Goal: Information Seeking & Learning: Learn about a topic

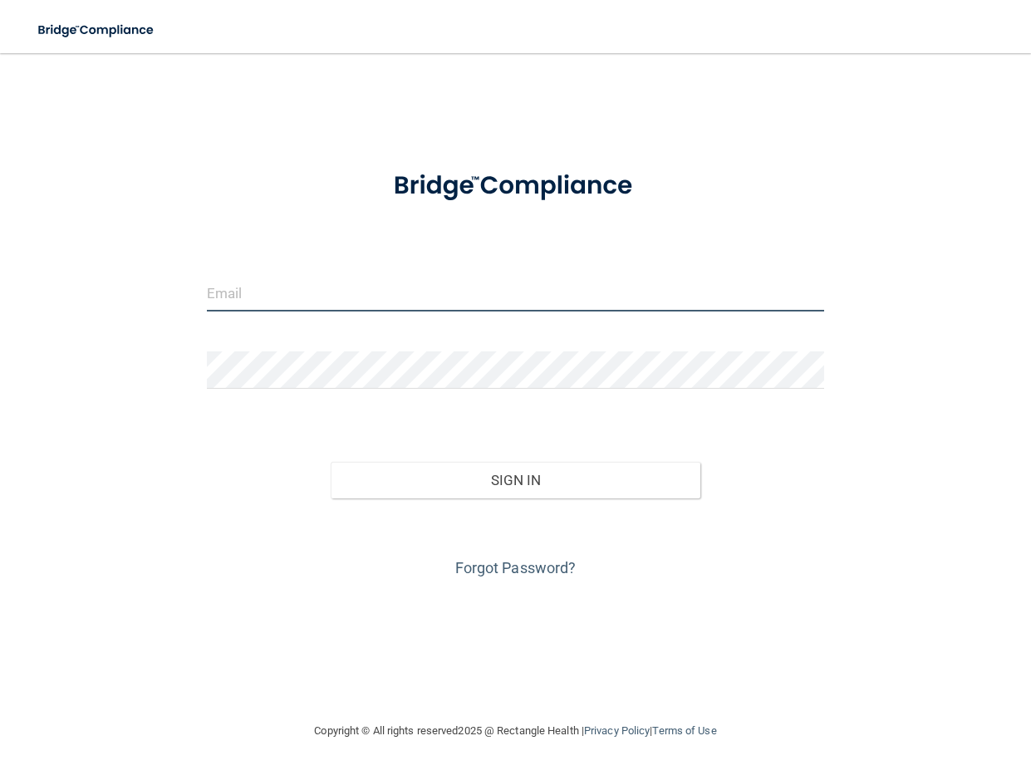
click at [393, 292] on input "email" at bounding box center [515, 292] width 617 height 37
type input "[EMAIL_ADDRESS][PERSON_NAME][DOMAIN_NAME]"
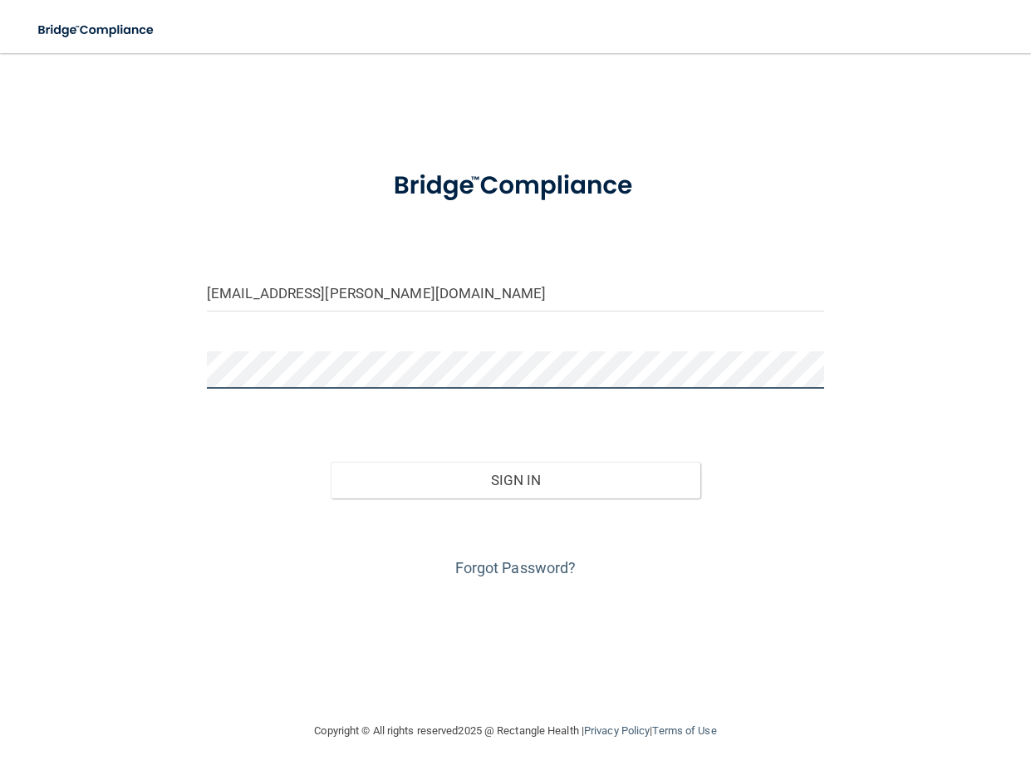
click at [331, 462] on button "Sign In" at bounding box center [516, 480] width 370 height 37
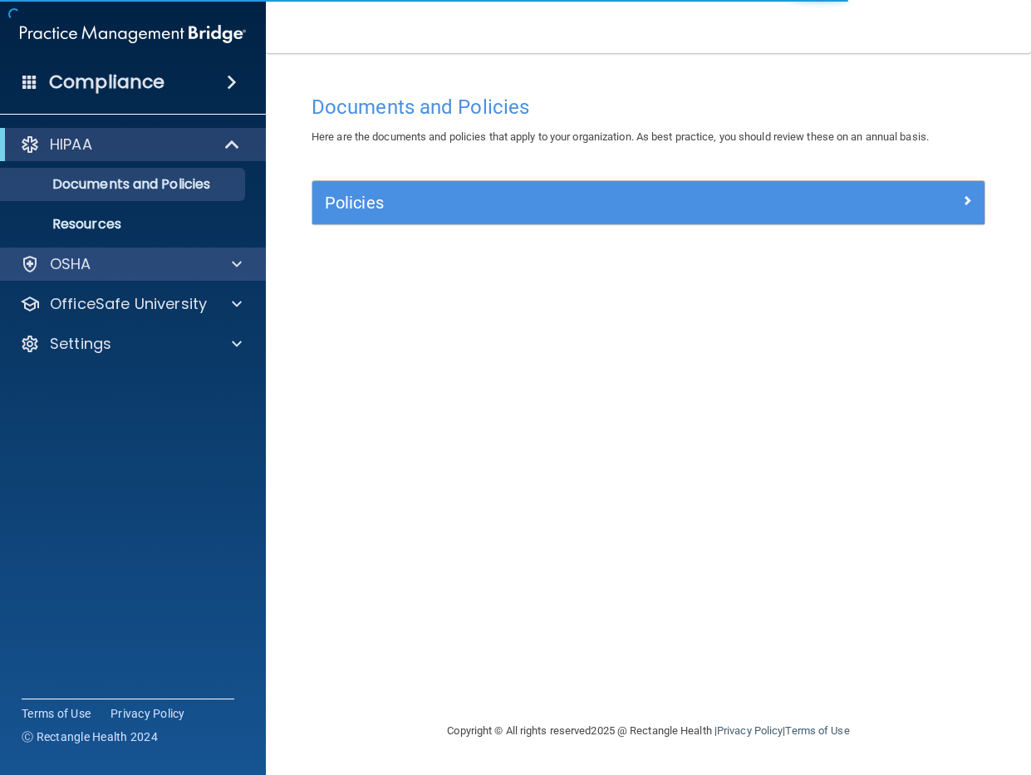
click at [140, 251] on div "OSHA" at bounding box center [133, 264] width 267 height 33
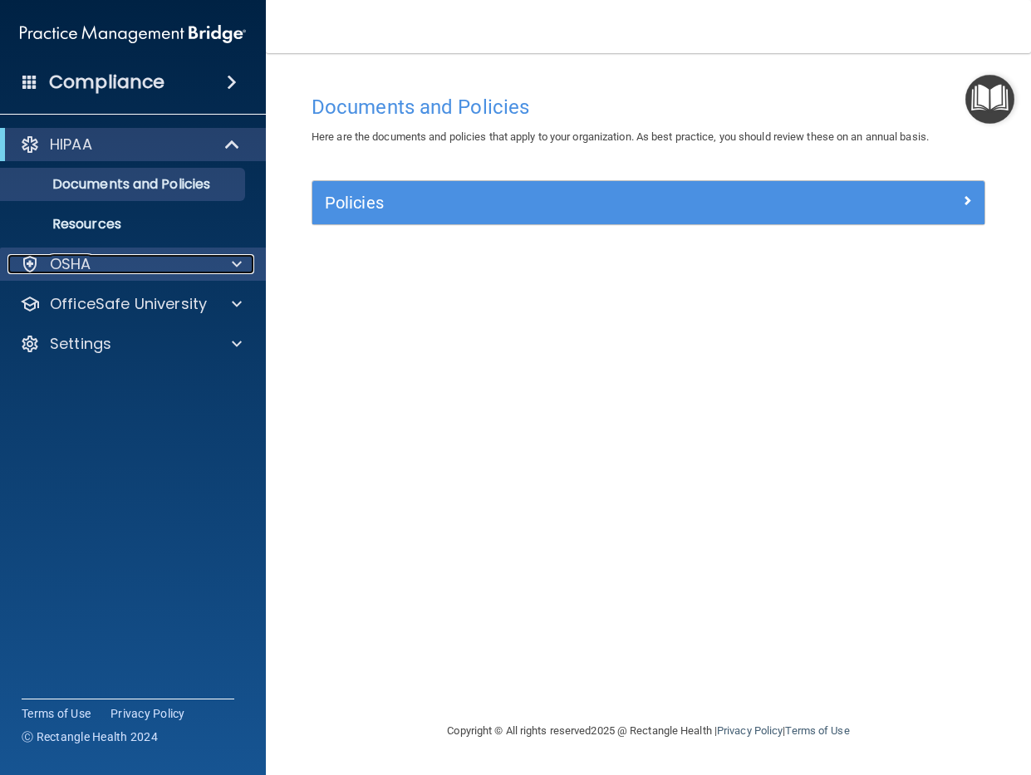
click at [233, 262] on span at bounding box center [237, 264] width 10 height 20
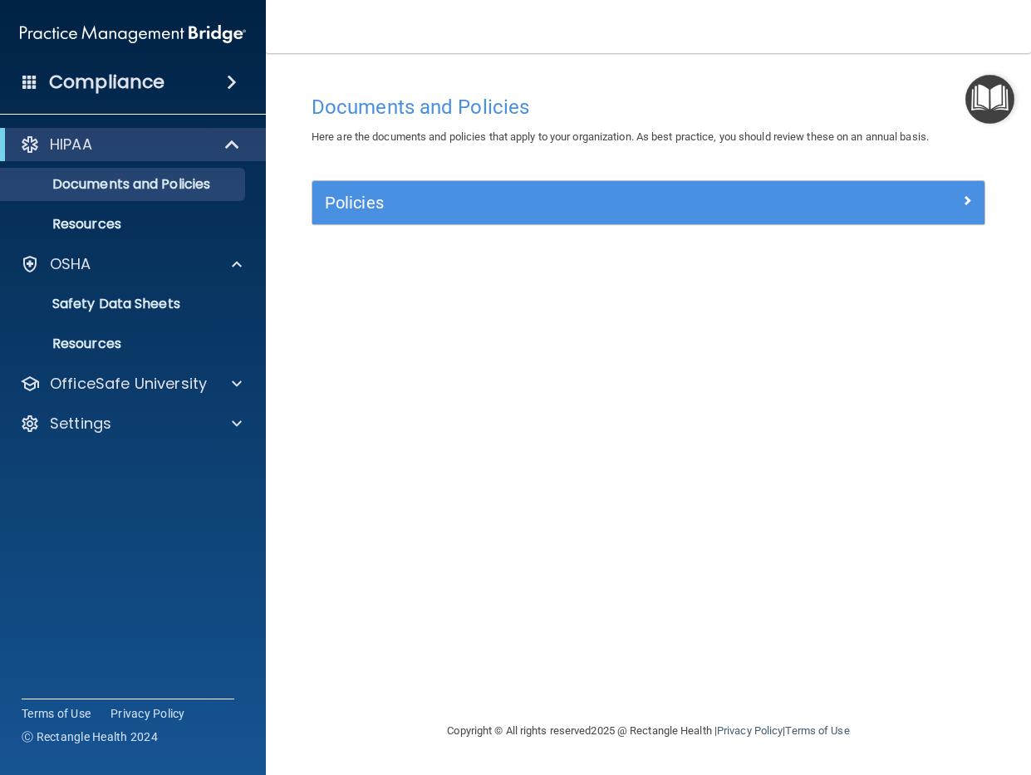
click at [94, 82] on h4 "Compliance" at bounding box center [106, 82] width 115 height 23
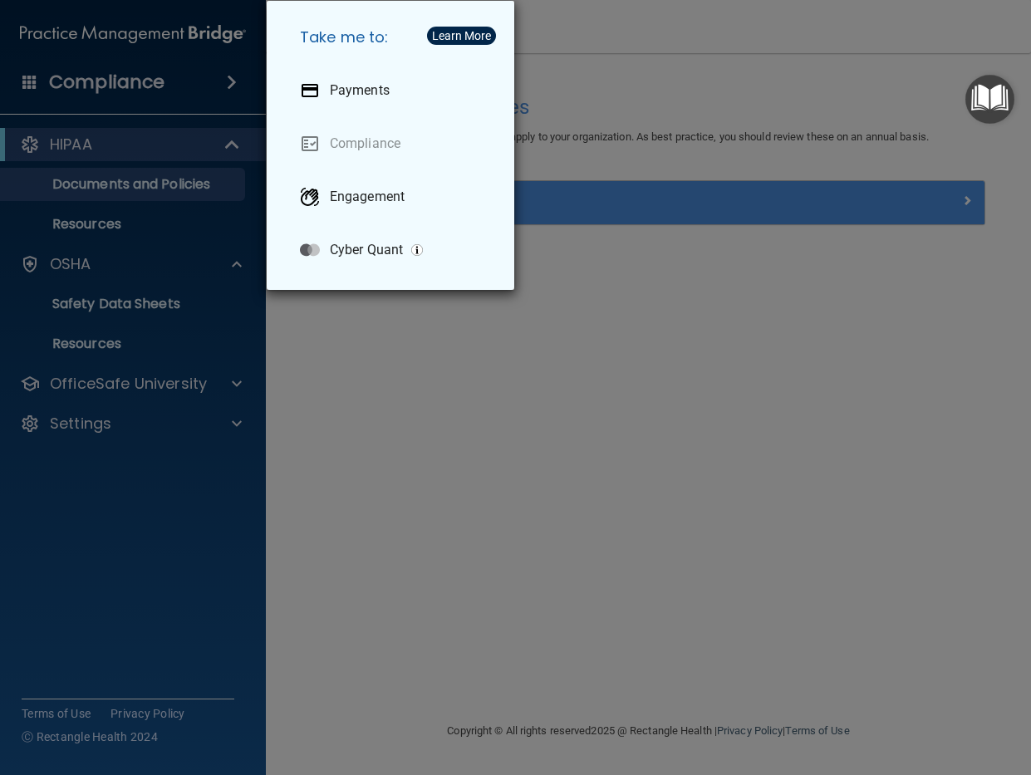
drag, startPoint x: 700, startPoint y: 238, endPoint x: 861, endPoint y: 159, distance: 179.4
click at [700, 238] on div "Take me to: Payments Compliance Engagement Cyber Quant" at bounding box center [515, 387] width 1031 height 775
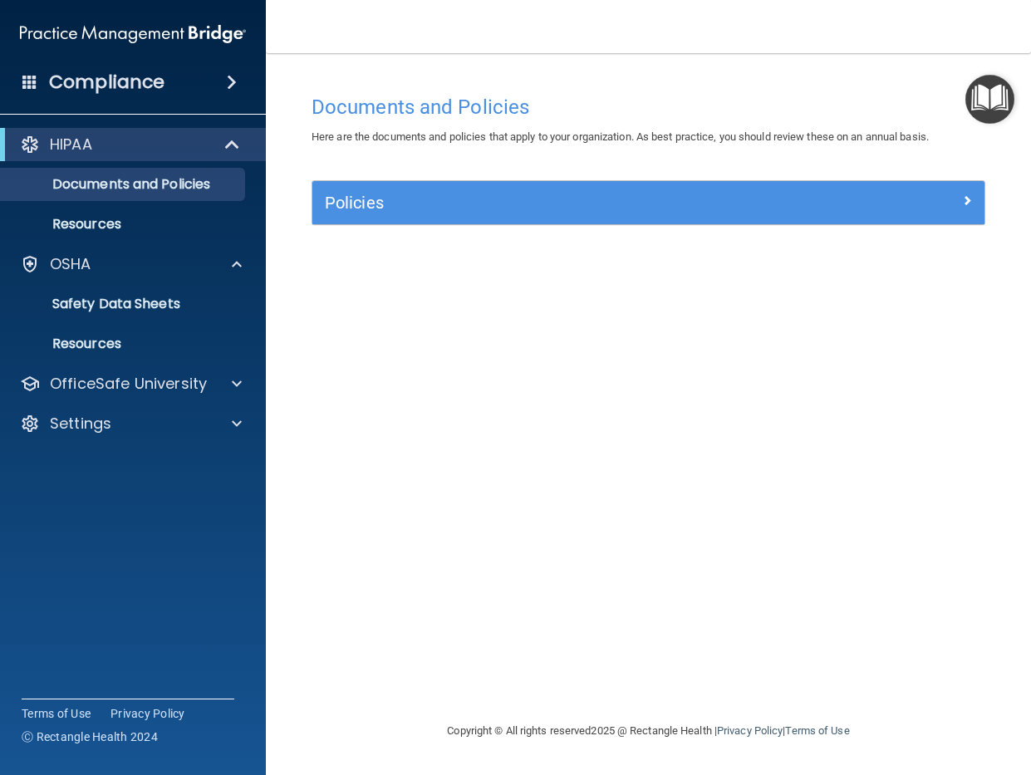
click at [982, 100] on img "Open Resource Center" at bounding box center [989, 99] width 49 height 49
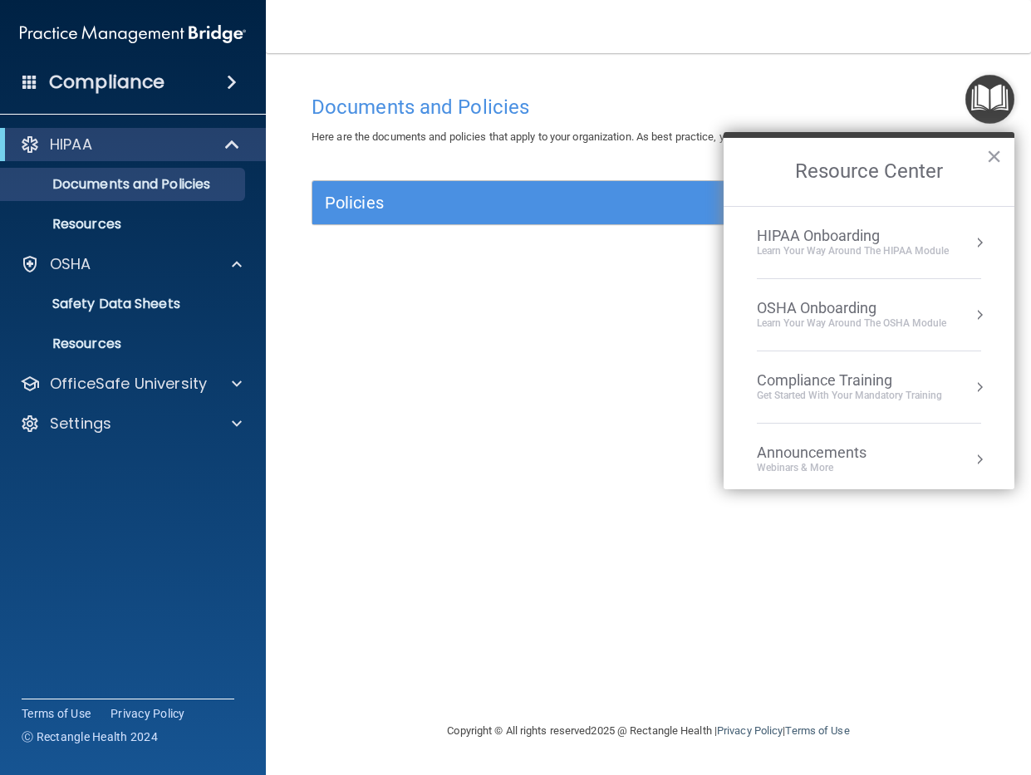
click at [836, 326] on div "Learn your way around the OSHA module" at bounding box center [851, 323] width 189 height 14
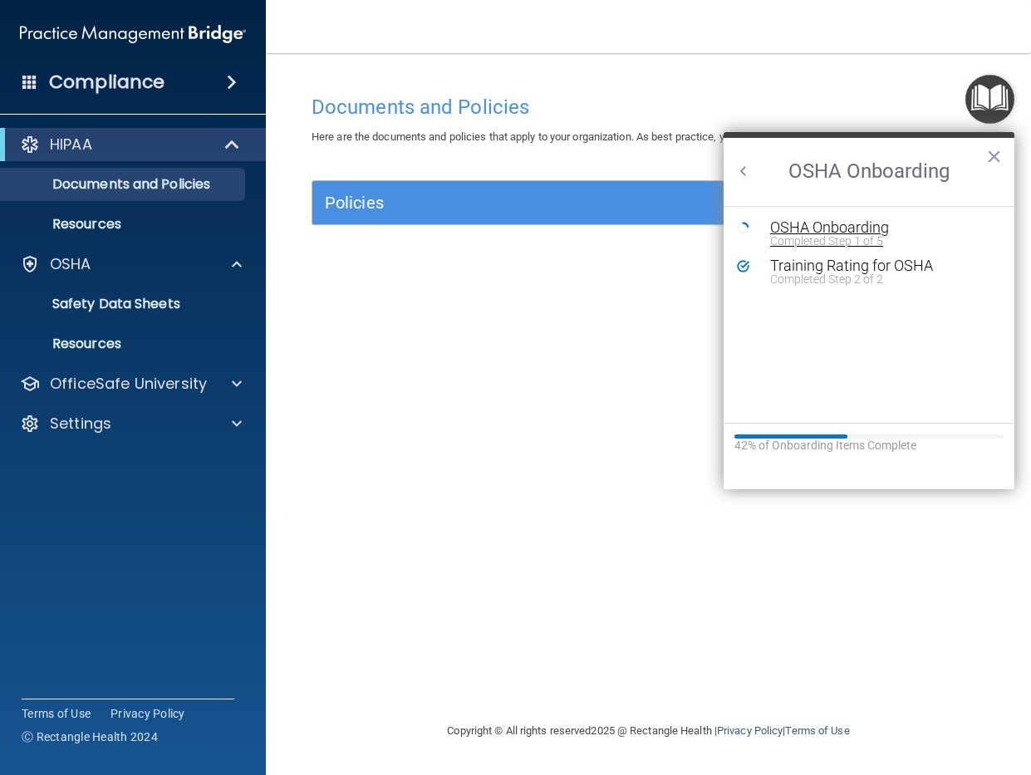
click at [852, 228] on div "OSHA Onboarding" at bounding box center [881, 227] width 223 height 15
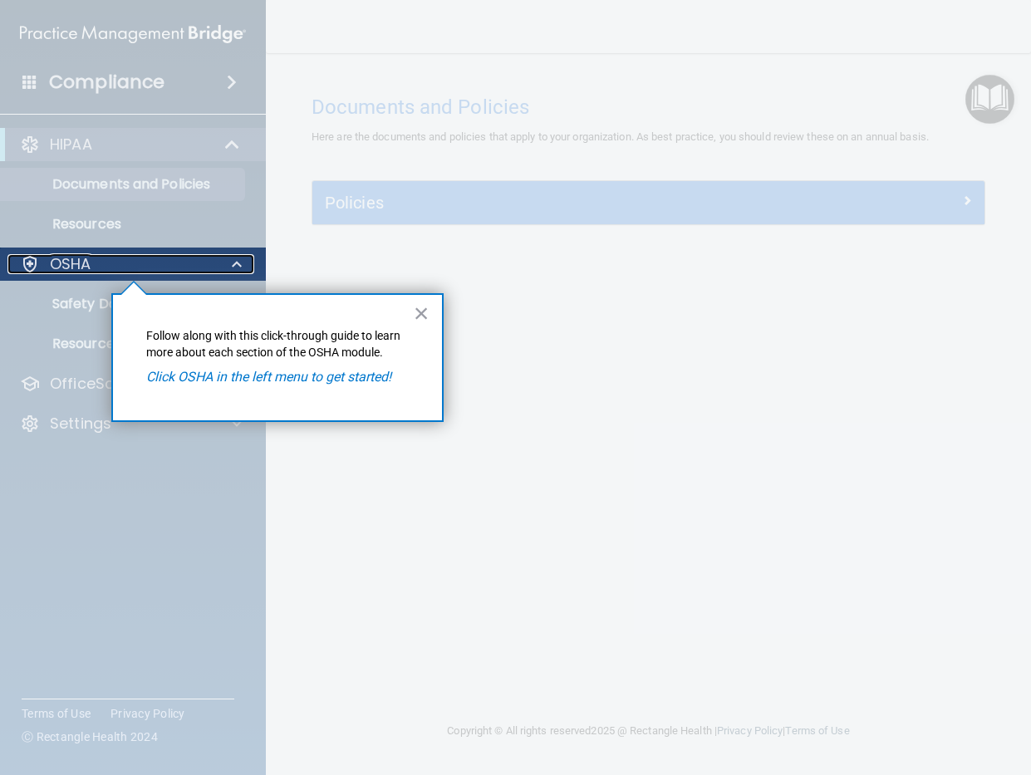
click at [159, 269] on div "OSHA" at bounding box center [110, 264] width 206 height 20
click at [419, 316] on button "×" at bounding box center [422, 313] width 16 height 27
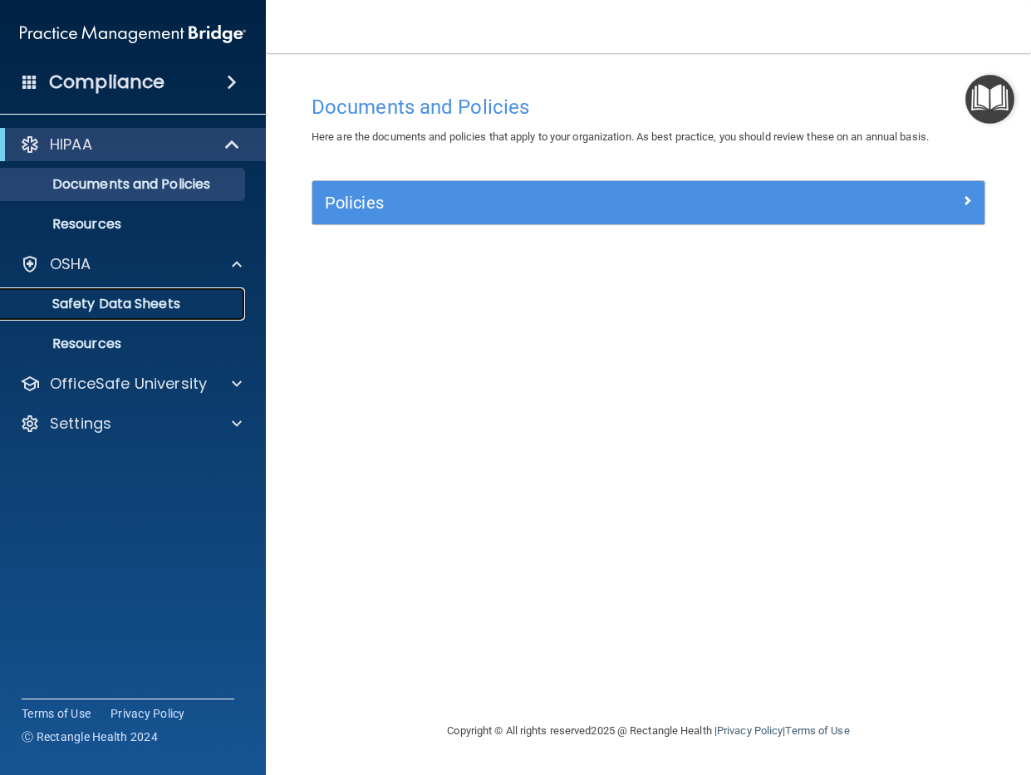
click at [151, 296] on p "Safety Data Sheets" at bounding box center [124, 304] width 227 height 17
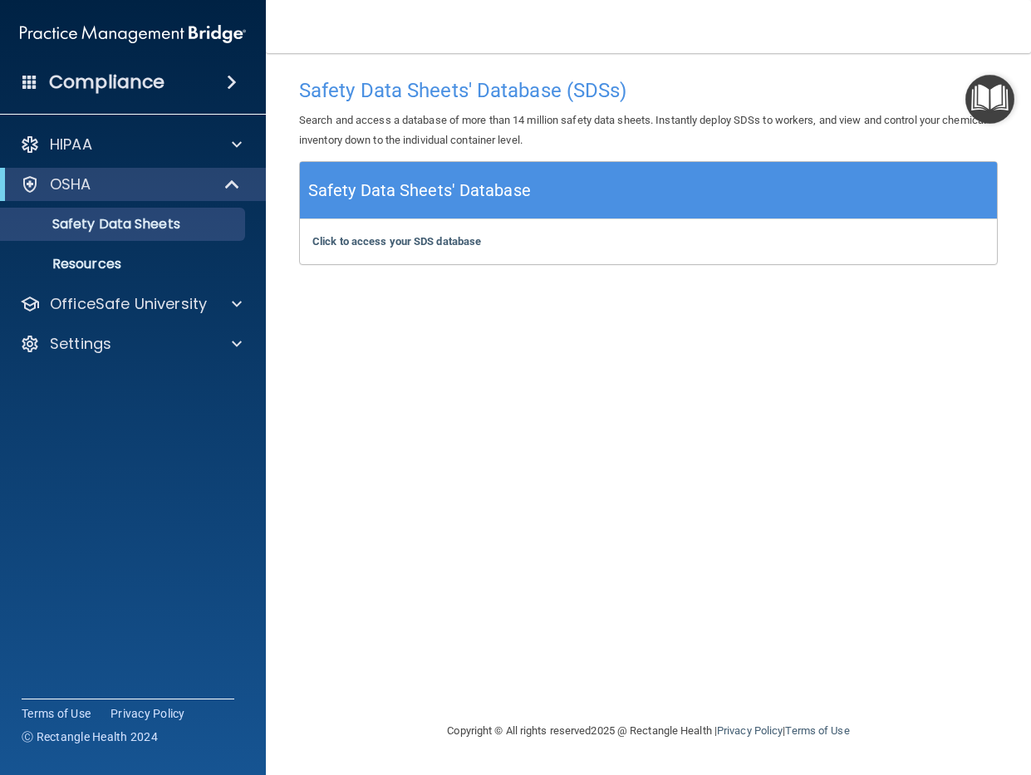
click at [1004, 95] on img "Open Resource Center" at bounding box center [989, 99] width 49 height 49
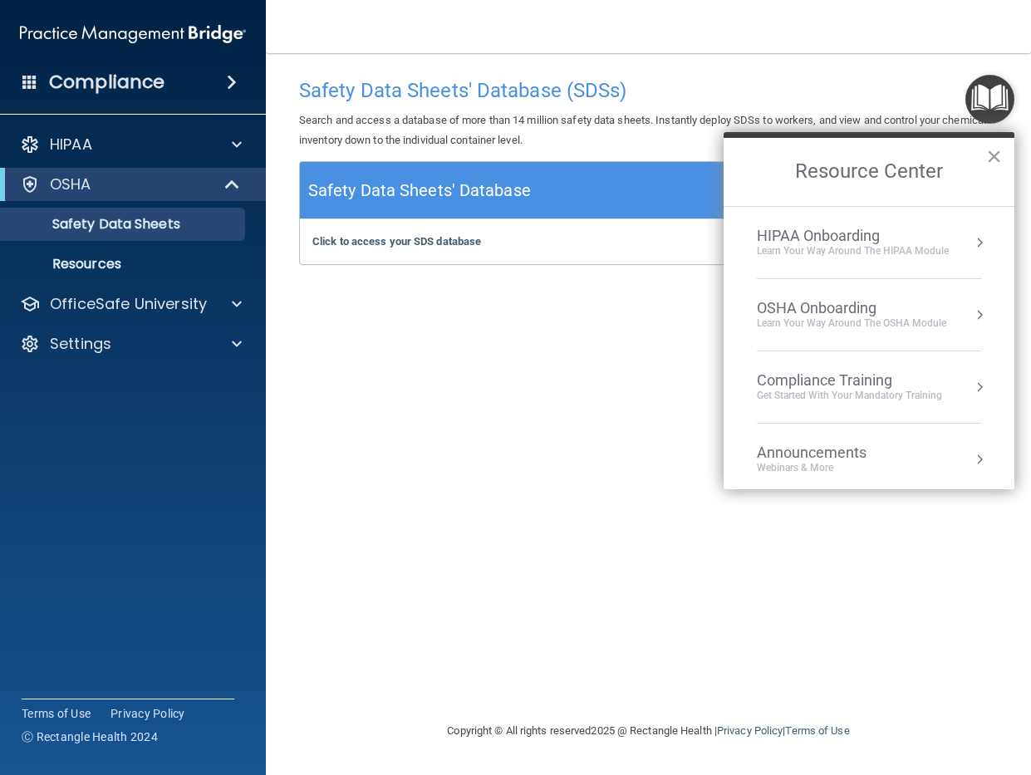
click at [827, 306] on div "OSHA Onboarding" at bounding box center [851, 308] width 189 height 18
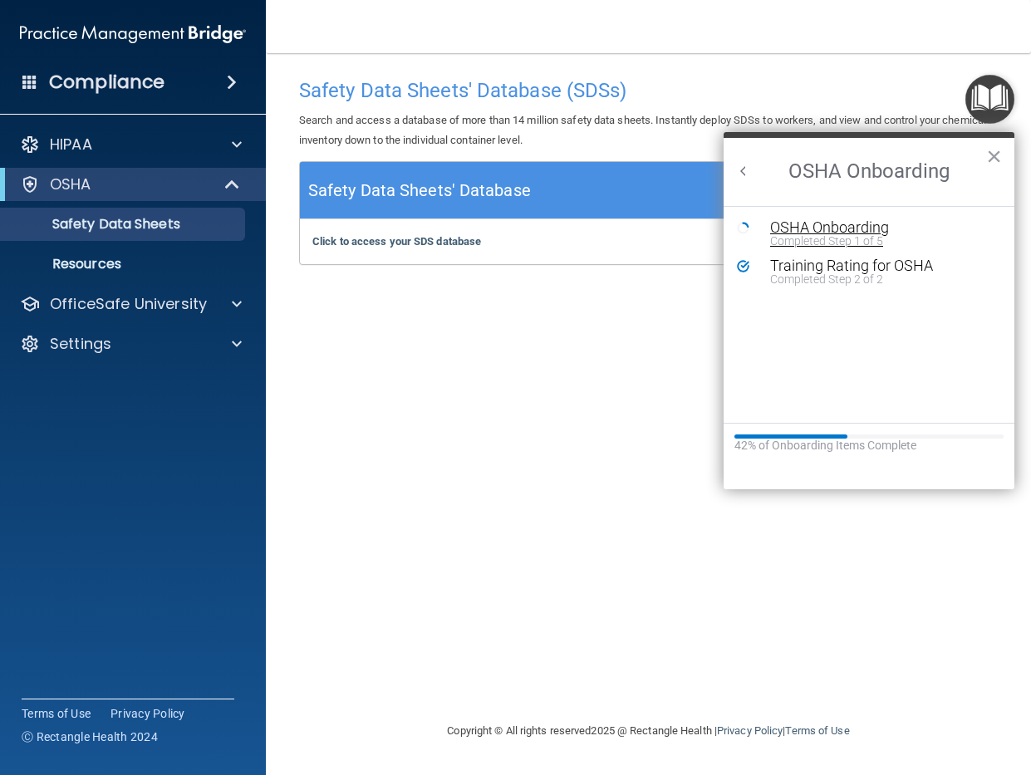
click at [851, 229] on div "OSHA Onboarding" at bounding box center [881, 227] width 223 height 15
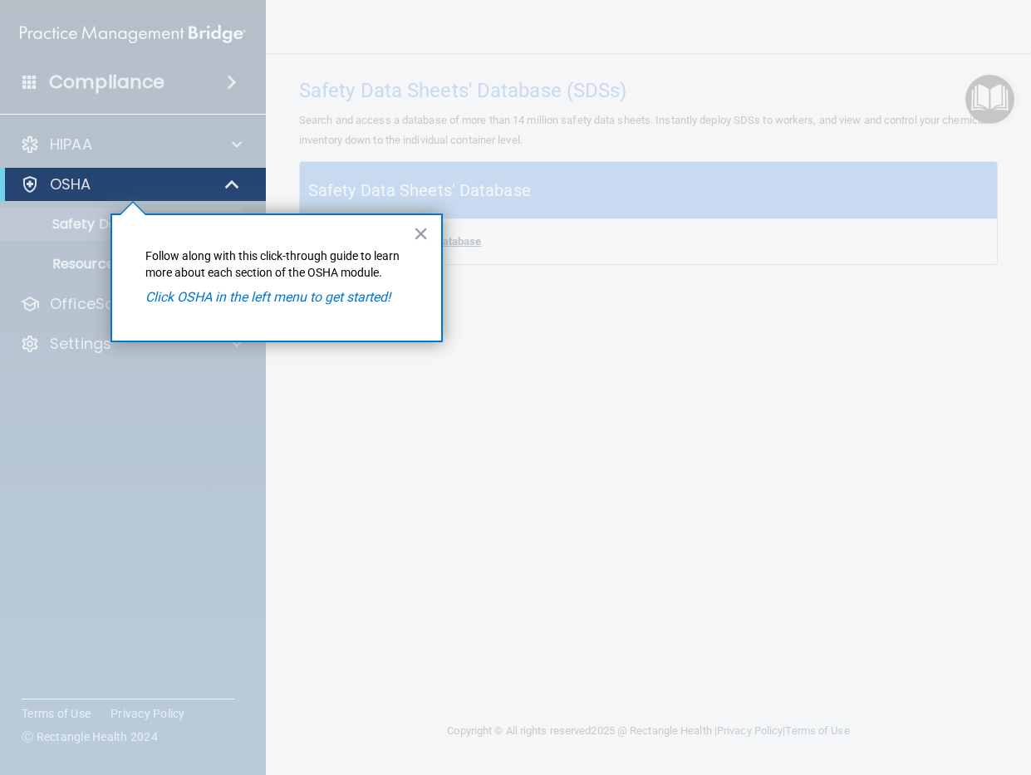
click at [418, 236] on button "×" at bounding box center [421, 233] width 16 height 27
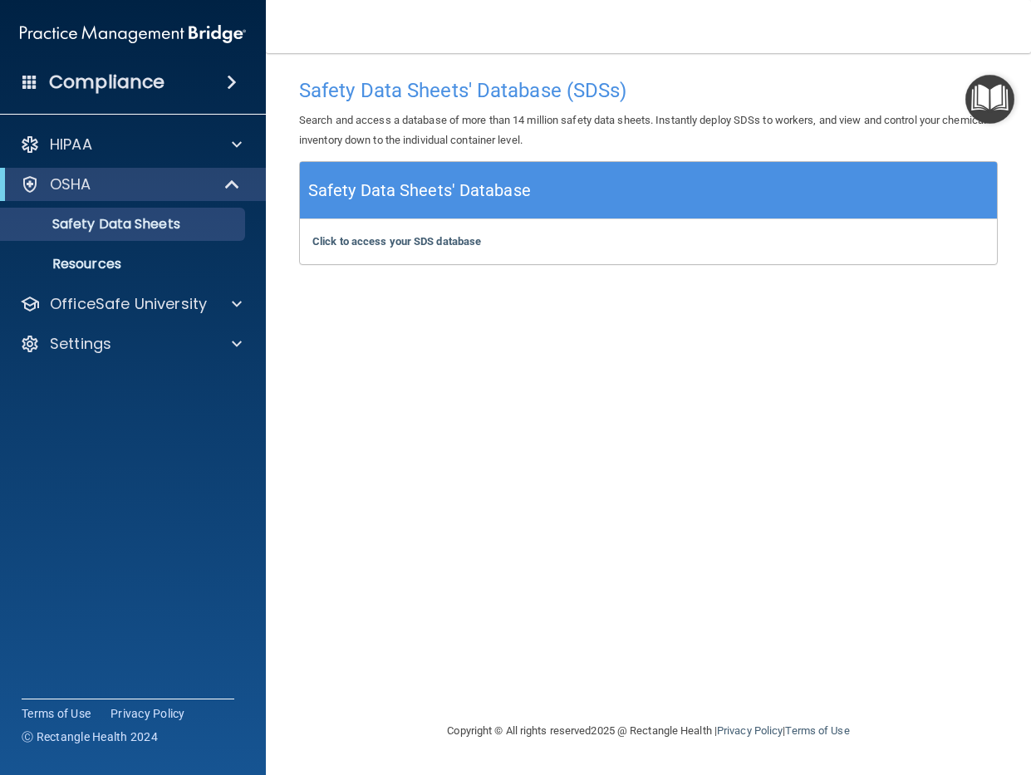
click at [145, 243] on ul "Documents Safety Data Sheets Self-Assessment Injury and Illness Report Resources" at bounding box center [133, 241] width 301 height 80
click at [137, 260] on p "Resources" at bounding box center [124, 264] width 227 height 17
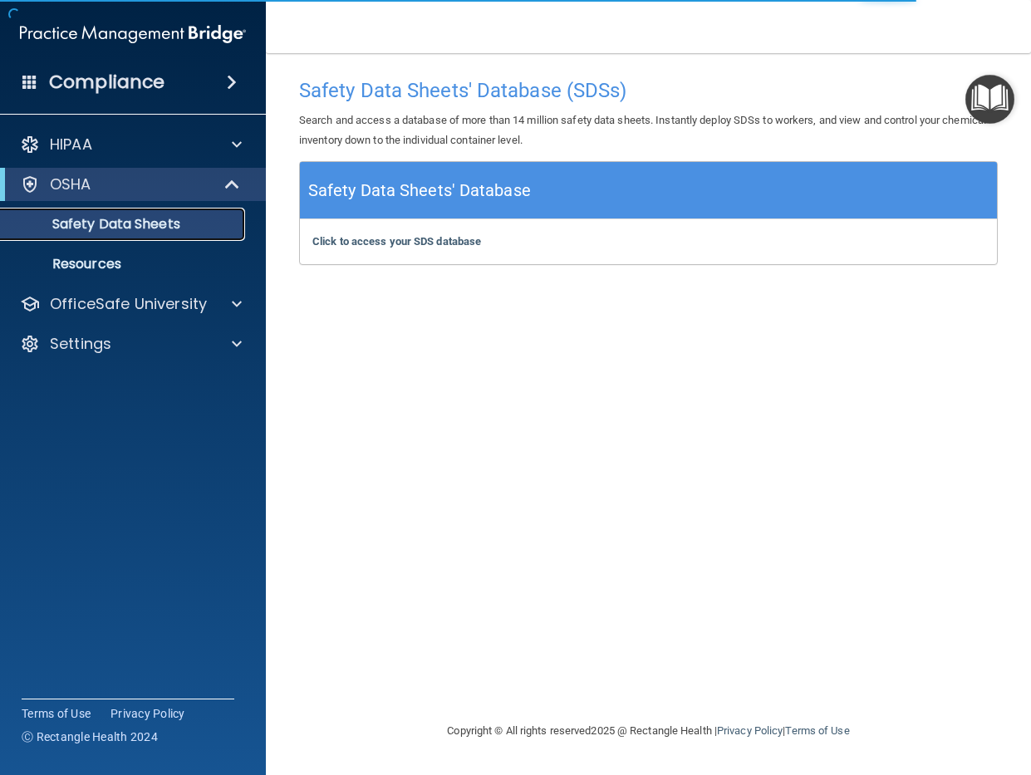
click at [176, 231] on p "Safety Data Sheets" at bounding box center [124, 224] width 227 height 17
click at [1002, 114] on img "Open Resource Center" at bounding box center [989, 99] width 49 height 49
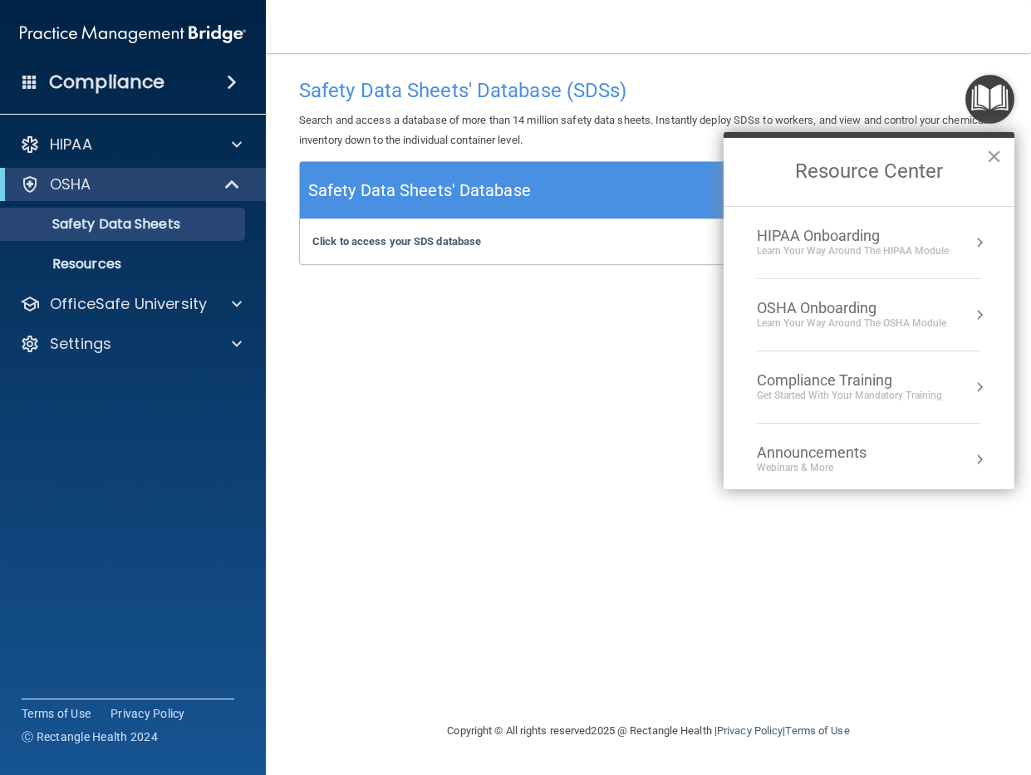
click at [864, 310] on div "OSHA Onboarding" at bounding box center [851, 308] width 189 height 18
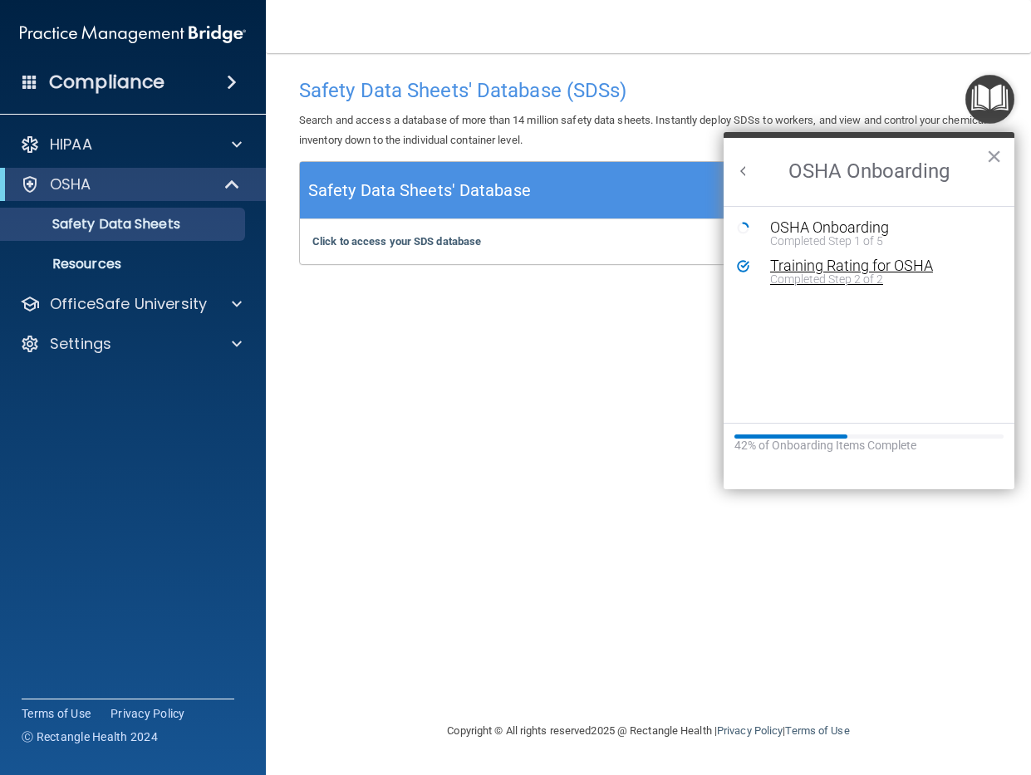
click at [868, 260] on div "Training Rating for OSHA" at bounding box center [881, 265] width 223 height 15
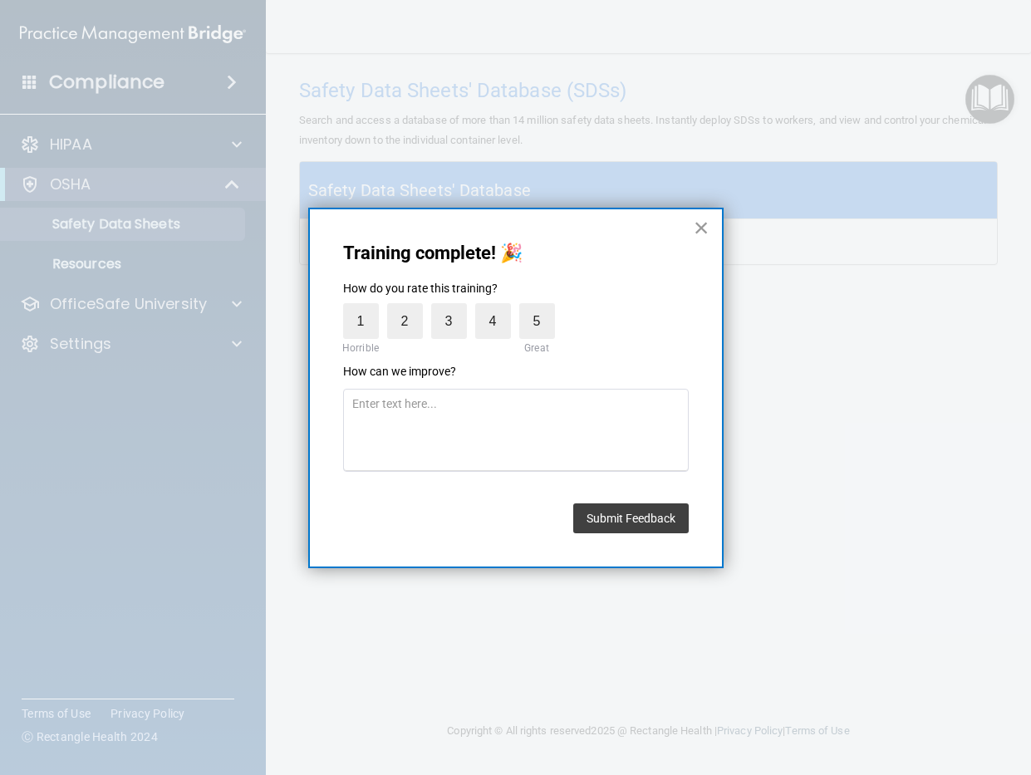
click at [704, 240] on button "×" at bounding box center [702, 227] width 16 height 27
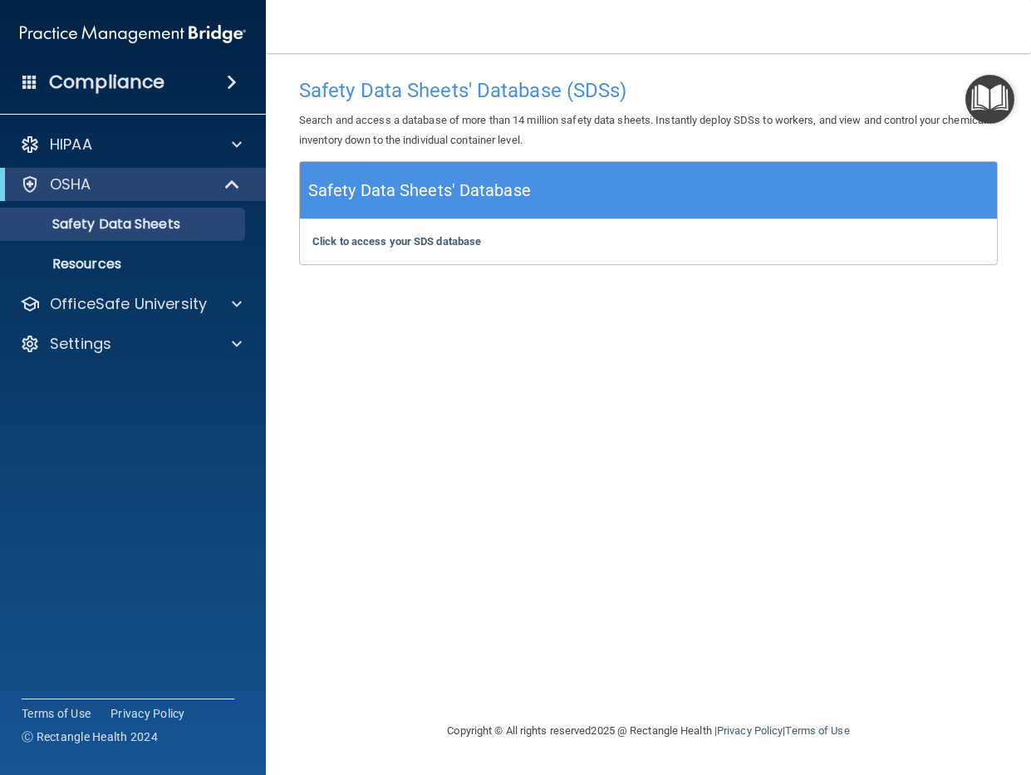
click at [990, 77] on img "Open Resource Center" at bounding box center [989, 99] width 49 height 49
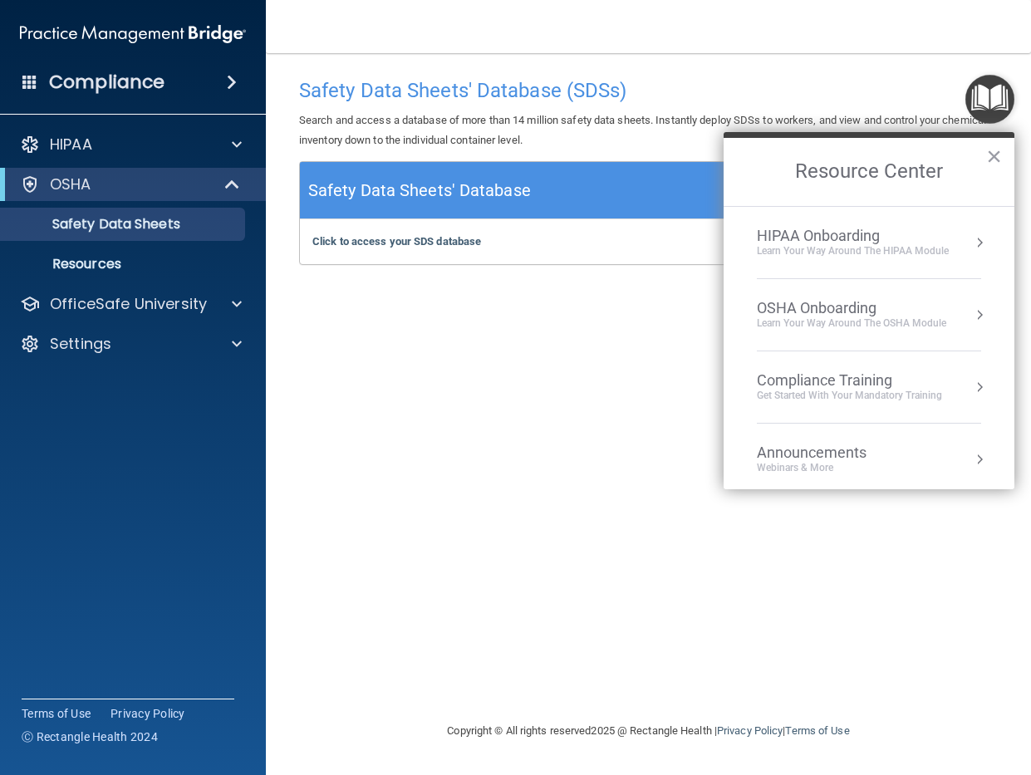
scroll to position [4, 0]
click at [892, 319] on div "Learn your way around the OSHA module" at bounding box center [851, 320] width 189 height 14
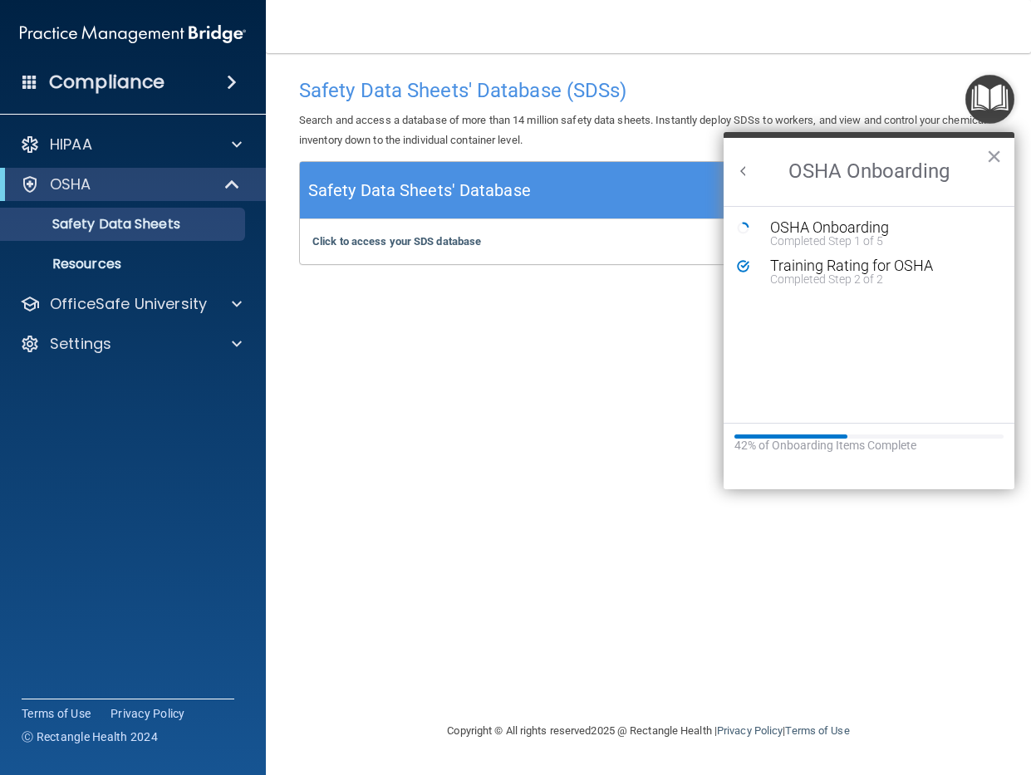
scroll to position [0, 0]
click at [788, 226] on div "OSHA Onboarding" at bounding box center [881, 227] width 223 height 15
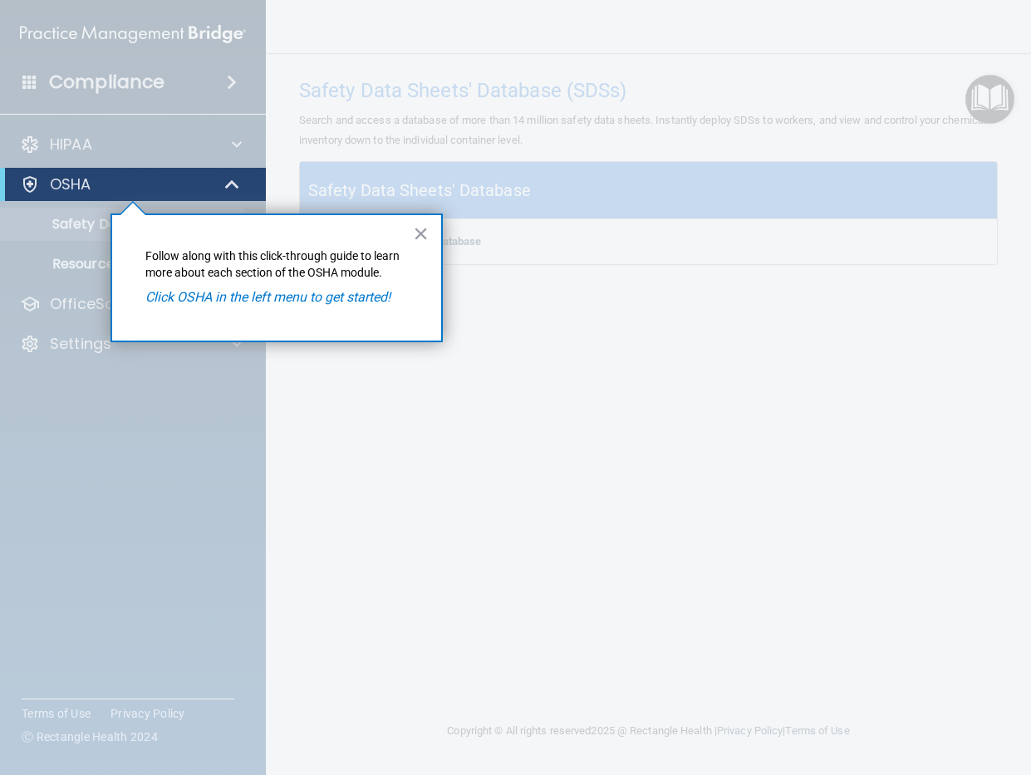
click at [429, 239] on div "× Follow along with this click-through guide to learn more about each section o…" at bounding box center [276, 277] width 332 height 129
click at [427, 230] on button "×" at bounding box center [421, 233] width 16 height 27
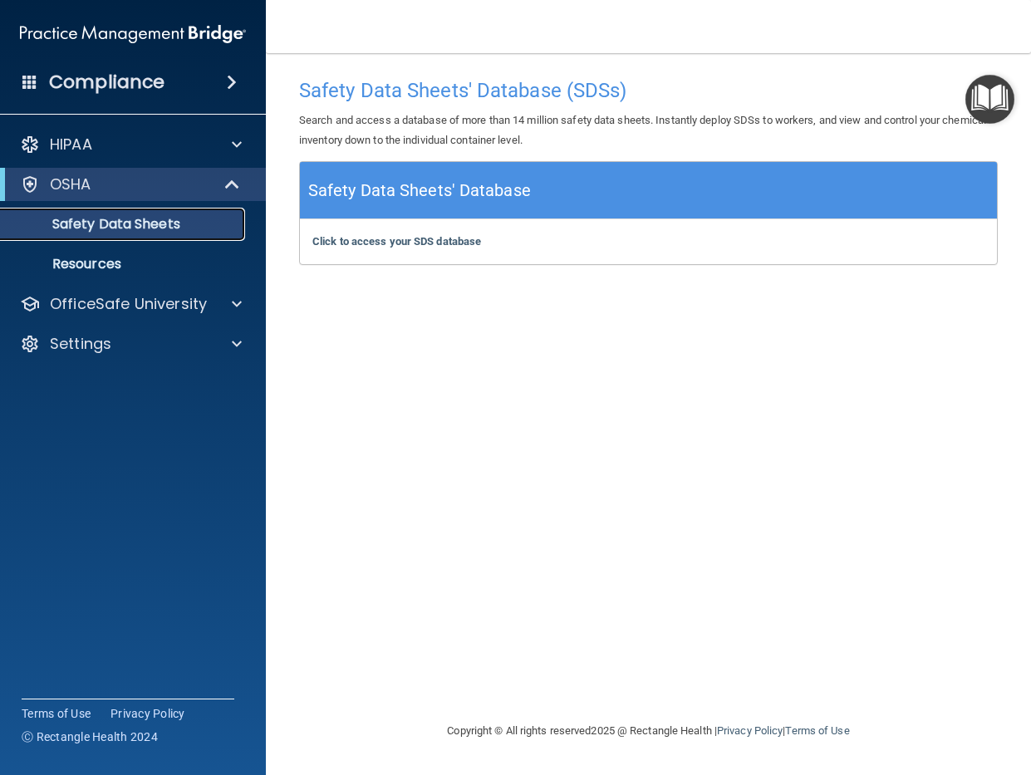
click at [136, 235] on link "Safety Data Sheets" at bounding box center [114, 224] width 262 height 33
click at [112, 262] on p "Resources" at bounding box center [124, 264] width 227 height 17
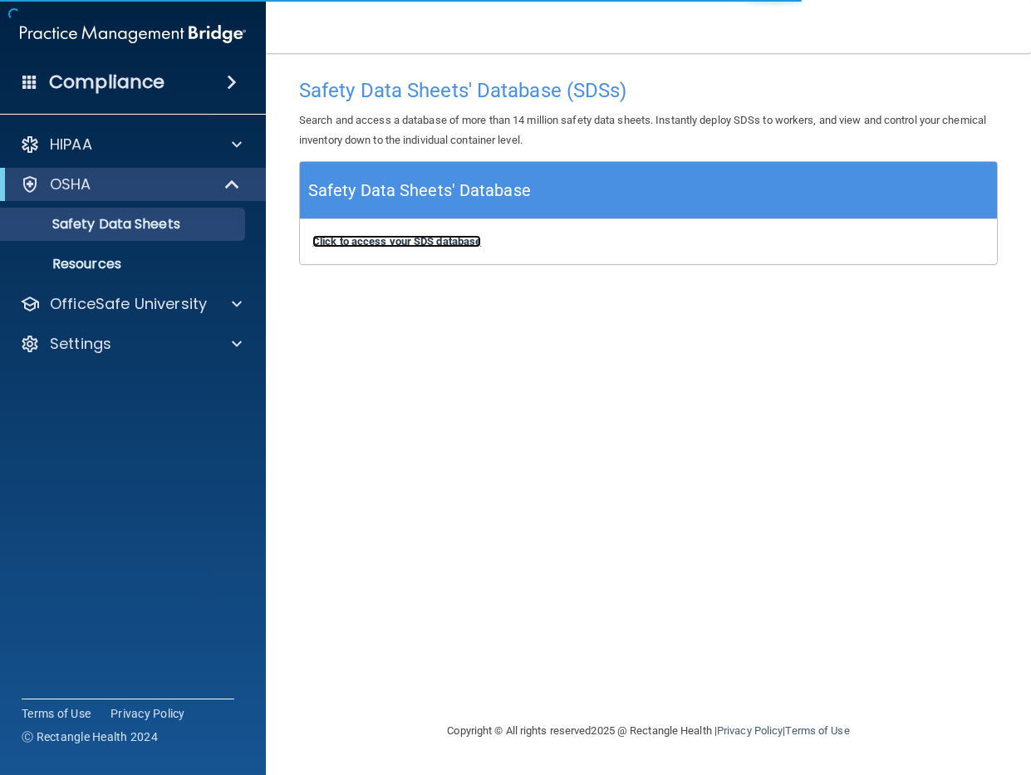
click at [405, 243] on b "Click to access your SDS database" at bounding box center [396, 241] width 169 height 12
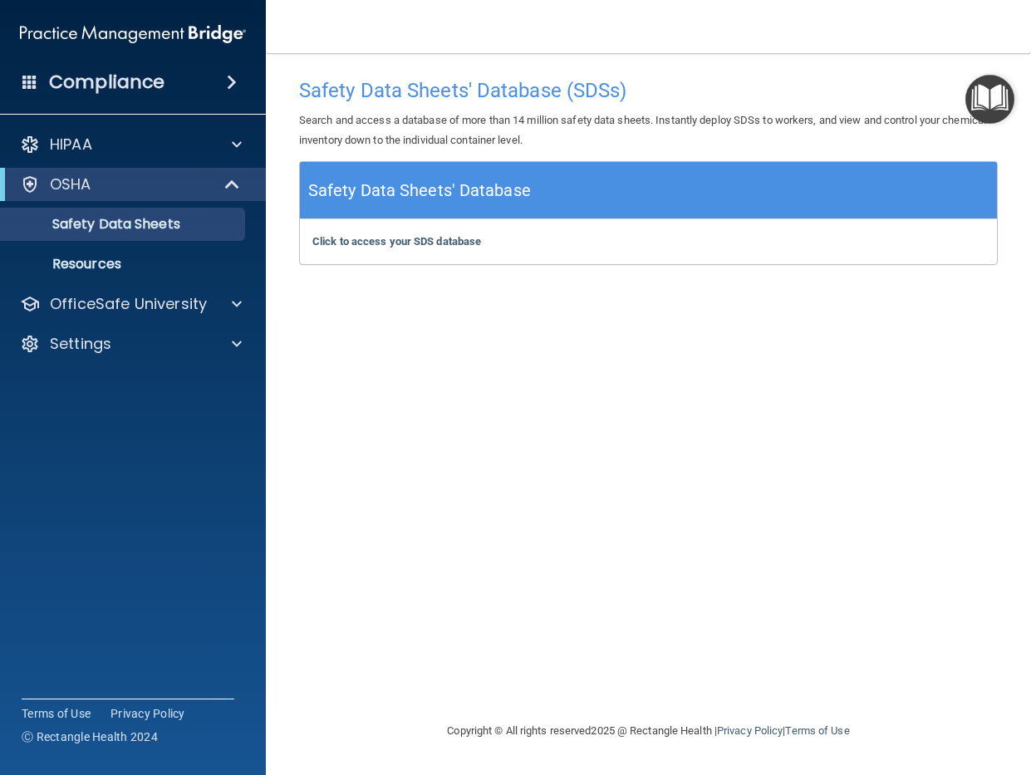
click at [1013, 100] on img "Open Resource Center" at bounding box center [989, 99] width 49 height 49
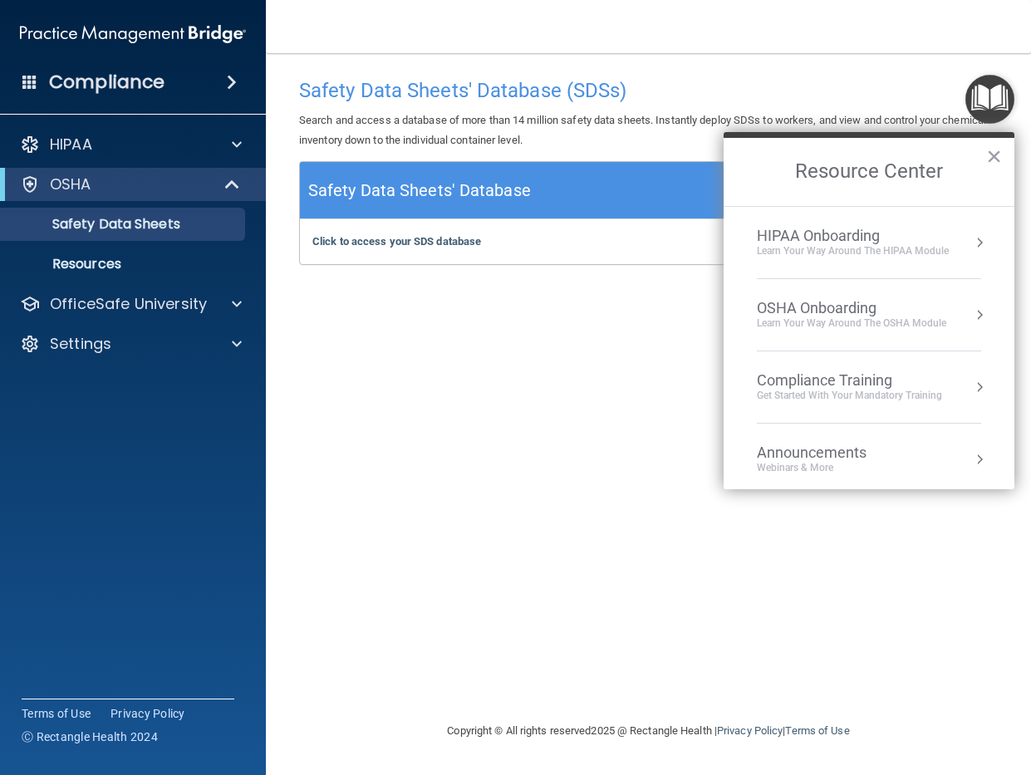
click at [885, 229] on div "HIPAA Onboarding" at bounding box center [853, 236] width 192 height 18
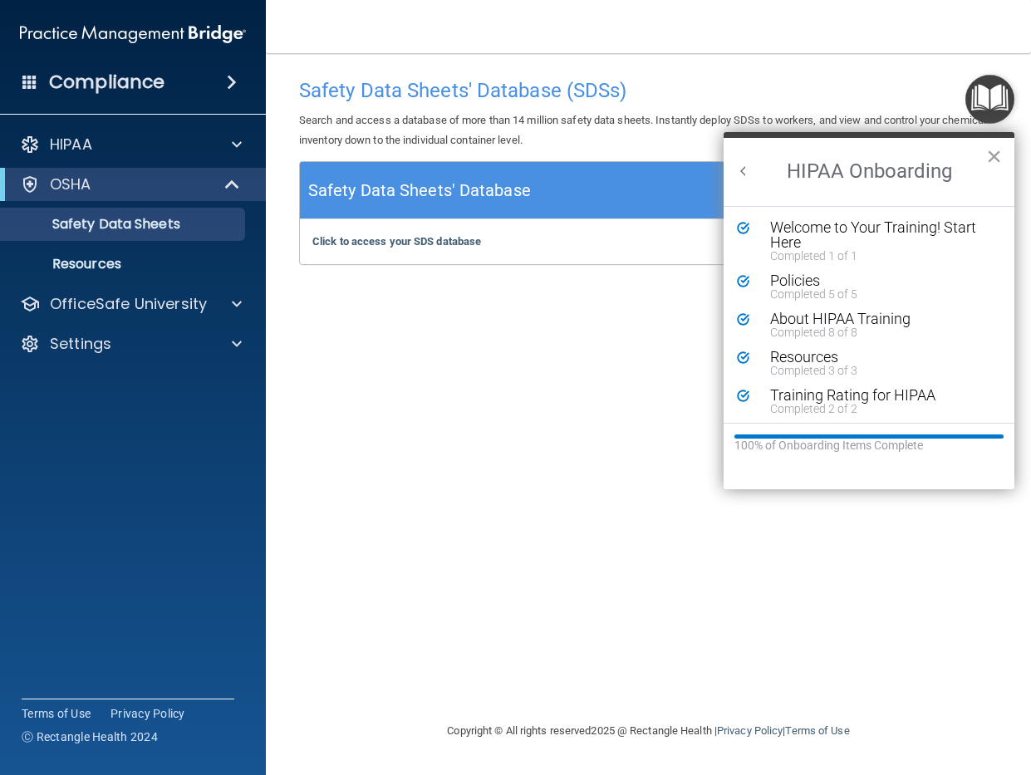
click at [742, 172] on button "Back to Resource Center Home" at bounding box center [743, 171] width 17 height 17
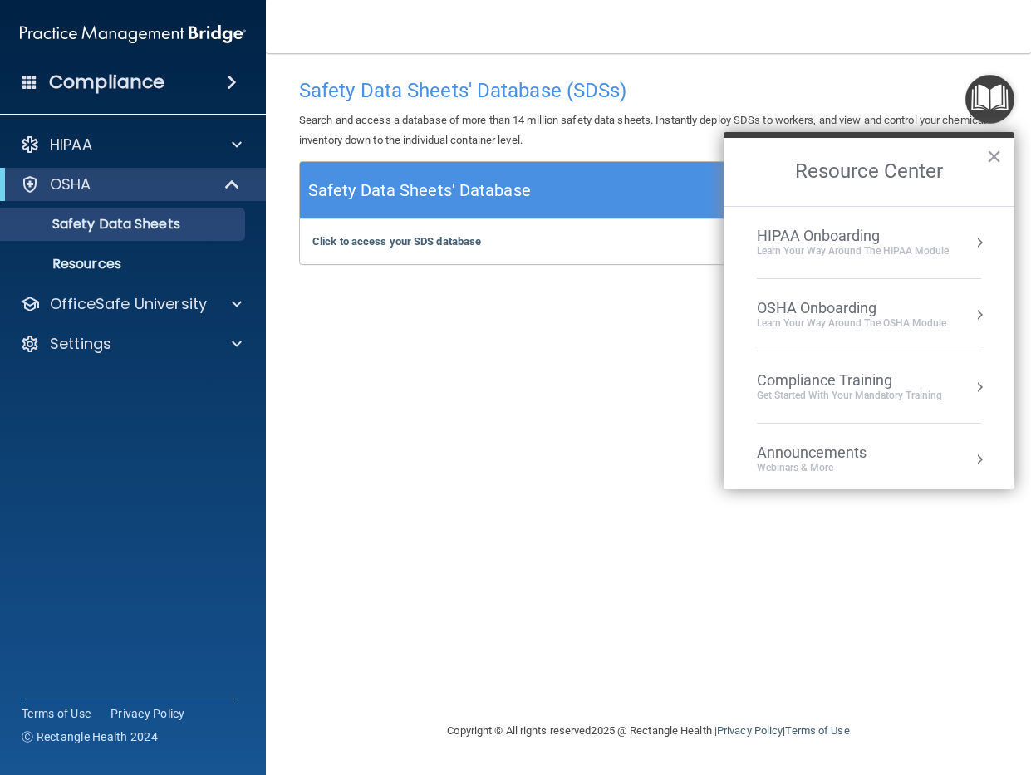
click at [816, 316] on div "Learn your way around the OSHA module" at bounding box center [851, 323] width 189 height 14
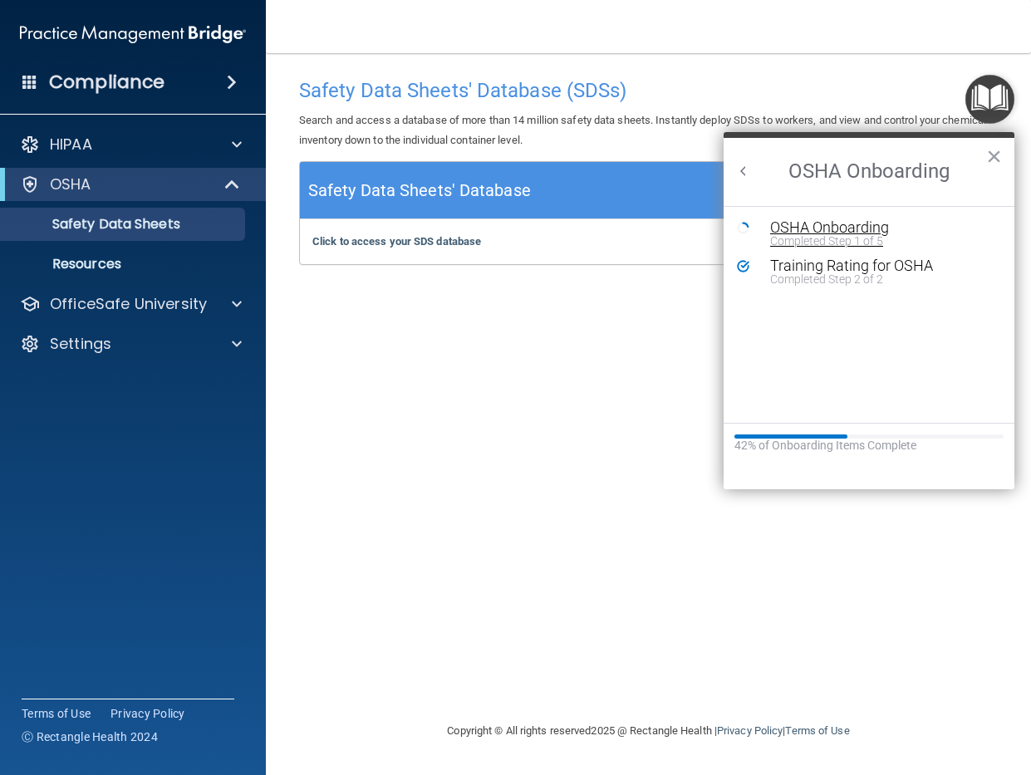
click at [823, 238] on div "Completed Step 1 of 5" at bounding box center [881, 241] width 223 height 12
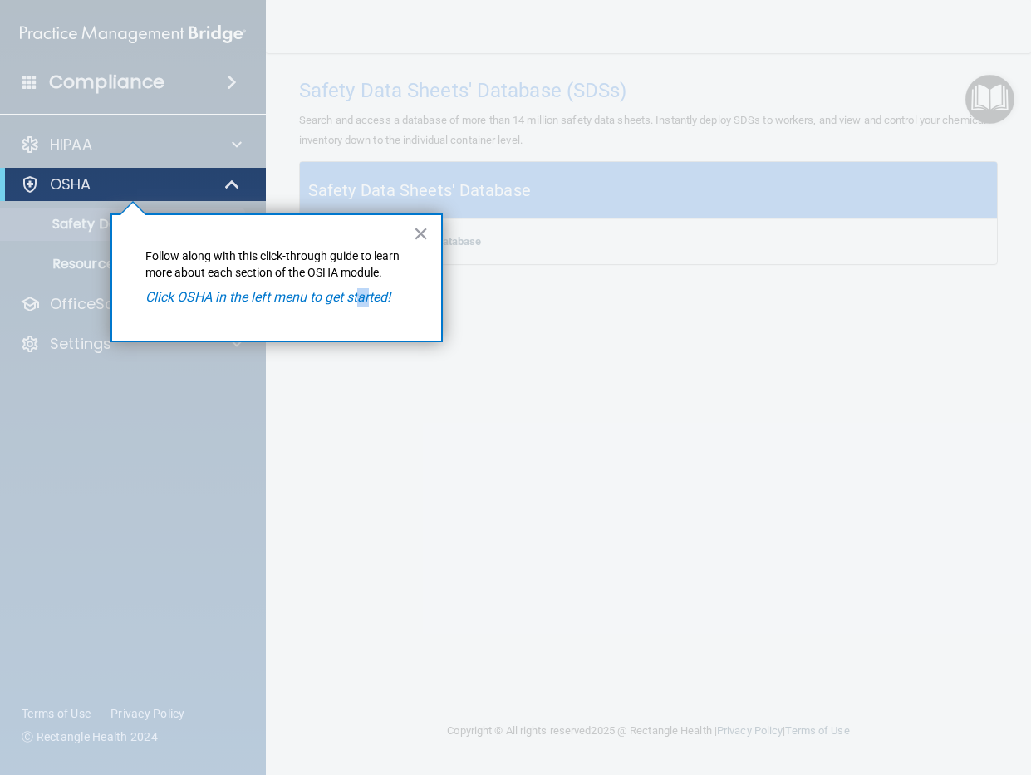
drag, startPoint x: 362, startPoint y: 297, endPoint x: 442, endPoint y: 257, distance: 88.8
click at [380, 290] on em "Click OSHA in the left menu to get started!" at bounding box center [267, 297] width 245 height 16
click at [439, 234] on div "× Follow along with this click-through guide to learn more about each section o…" at bounding box center [276, 277] width 332 height 129
drag, startPoint x: 414, startPoint y: 233, endPoint x: 351, endPoint y: 217, distance: 64.3
click at [414, 233] on button "×" at bounding box center [421, 233] width 16 height 27
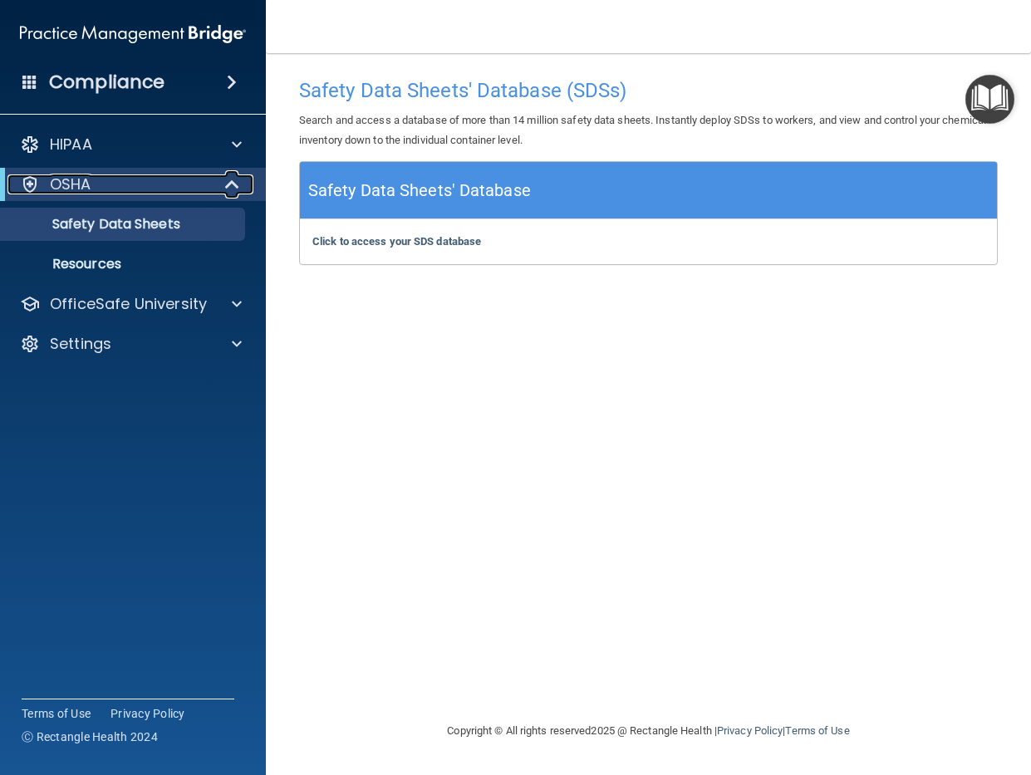
click at [174, 180] on div "OSHA" at bounding box center [109, 184] width 205 height 20
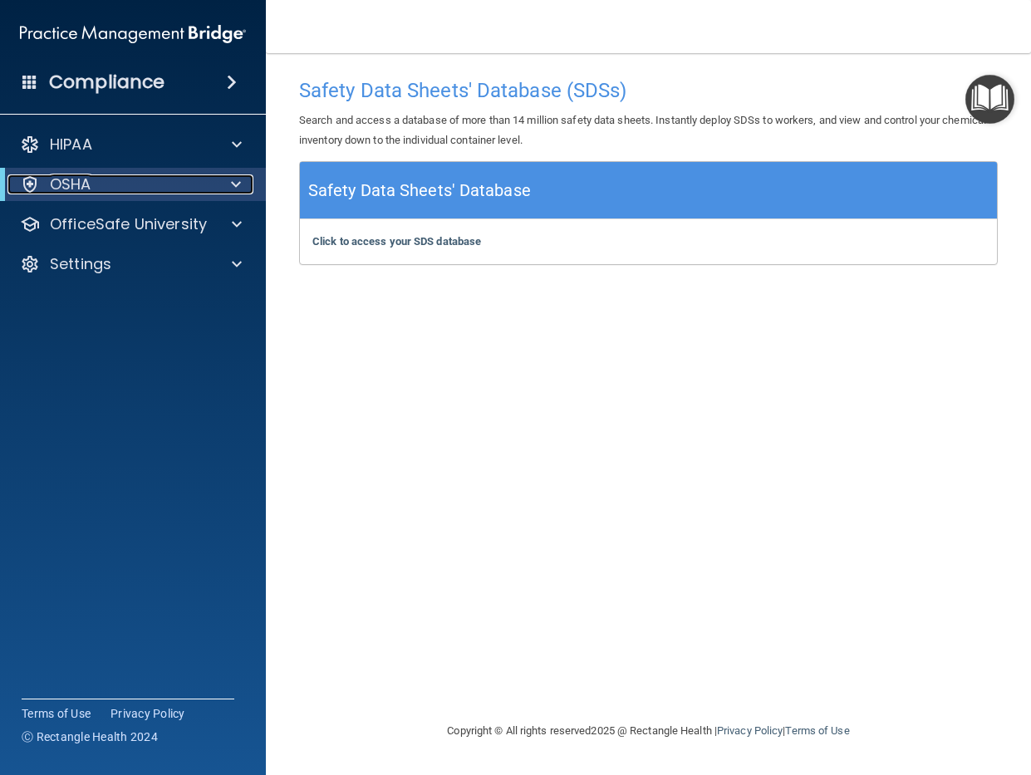
click at [174, 180] on div "OSHA" at bounding box center [109, 184] width 205 height 20
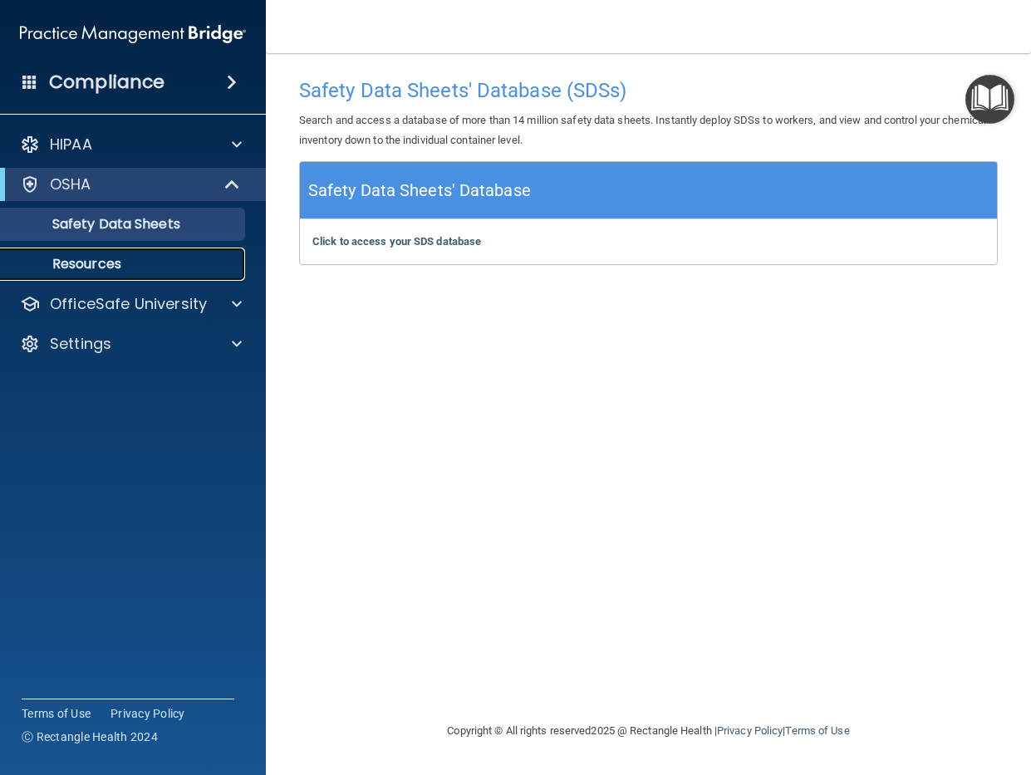
click at [107, 257] on p "Resources" at bounding box center [124, 264] width 227 height 17
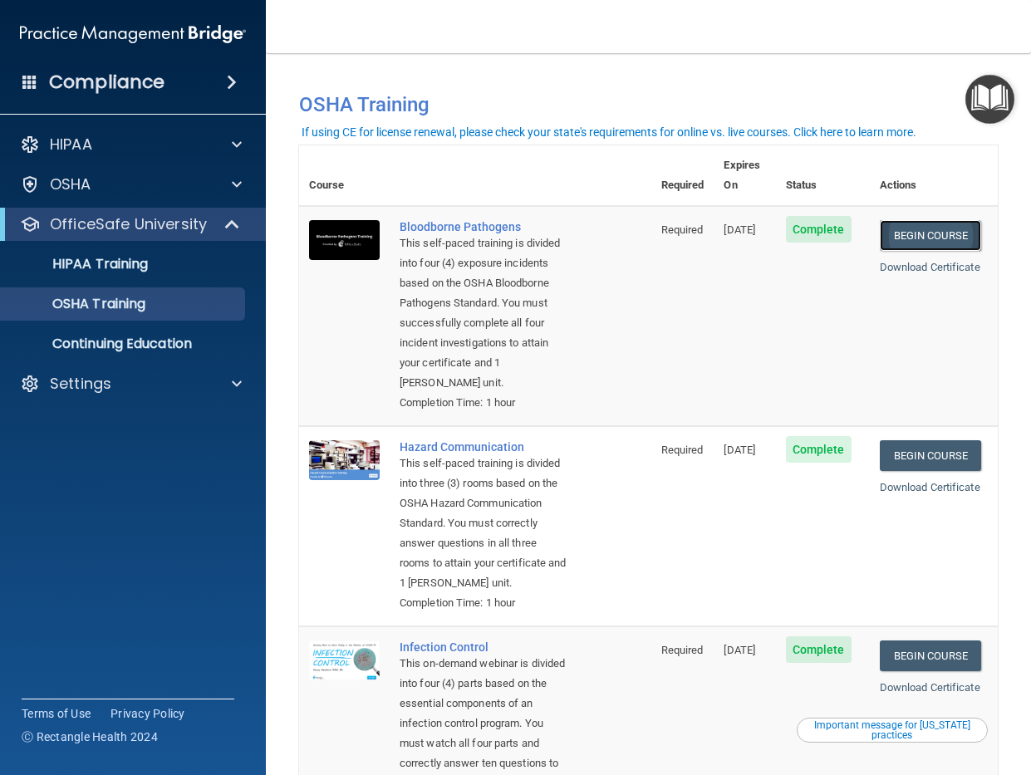
click at [915, 223] on link "Begin Course" at bounding box center [930, 235] width 101 height 31
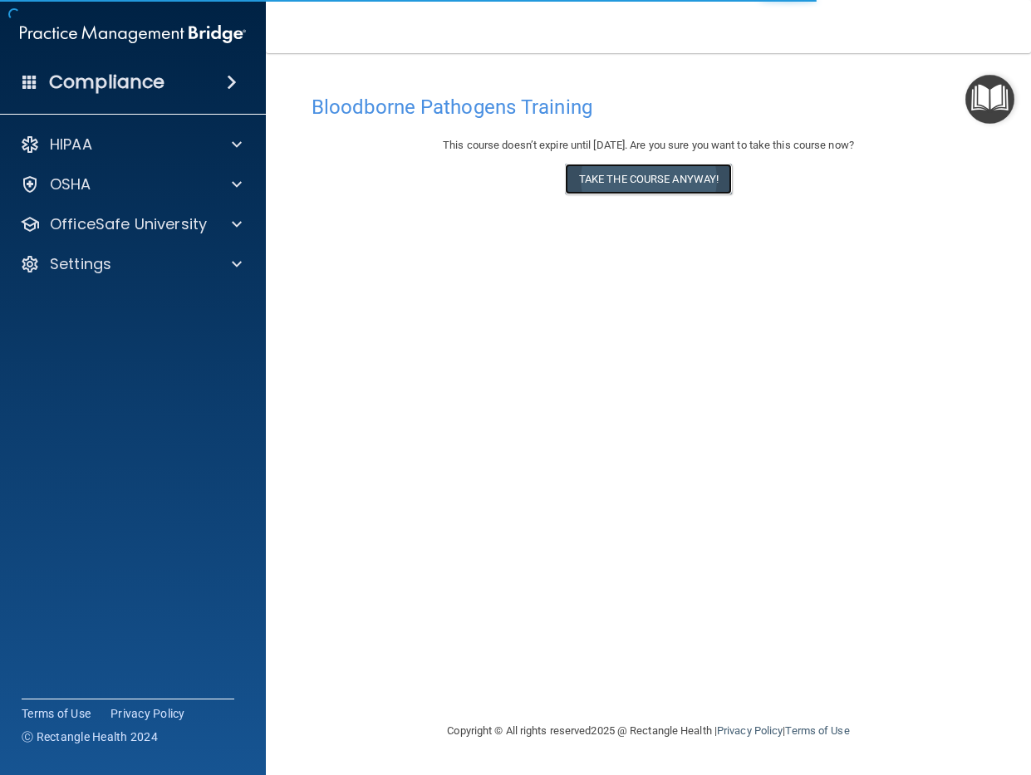
click at [670, 184] on button "Take the course anyway!" at bounding box center [648, 179] width 167 height 31
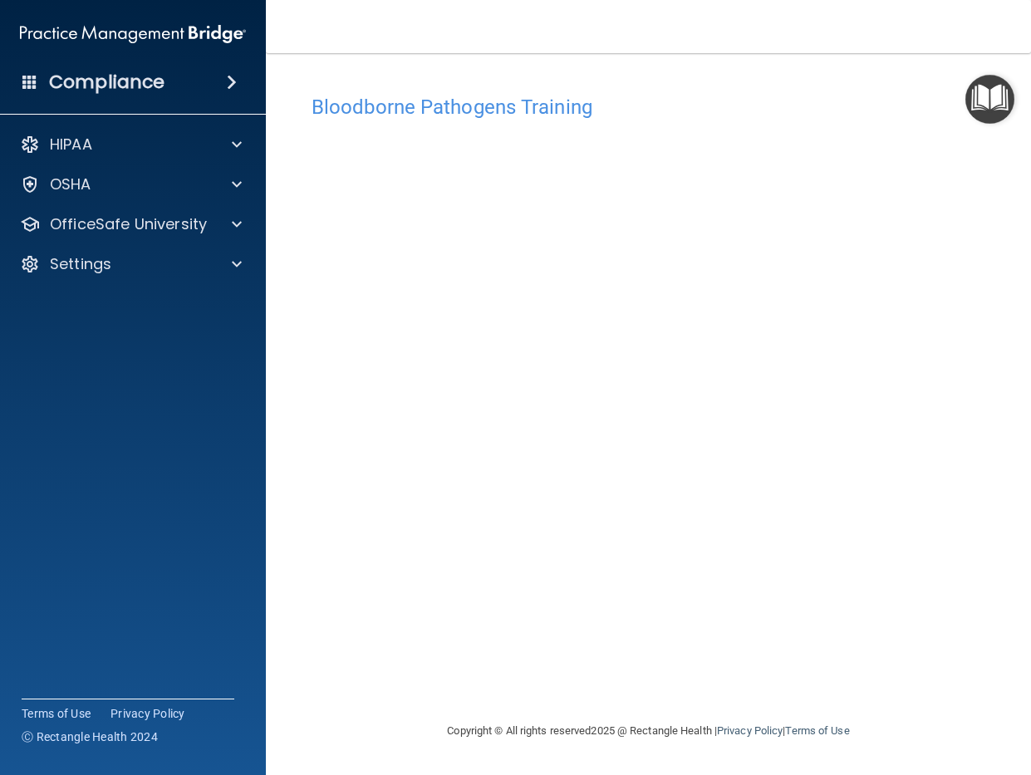
click at [991, 224] on div "Bloodborne Pathogens Training This course doesn’t expire until [DATE]. Are you …" at bounding box center [648, 403] width 699 height 635
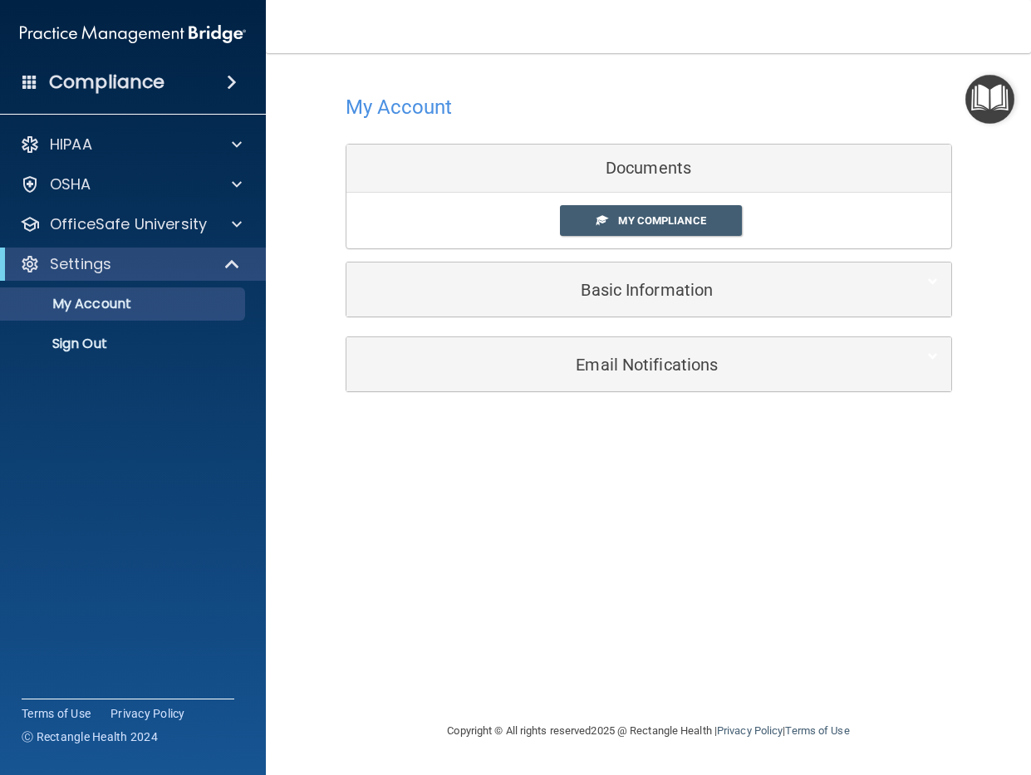
drag, startPoint x: 769, startPoint y: 171, endPoint x: 683, endPoint y: 197, distance: 90.1
click at [760, 175] on div "Documents" at bounding box center [648, 169] width 605 height 48
click at [634, 217] on span "My Compliance" at bounding box center [661, 220] width 87 height 12
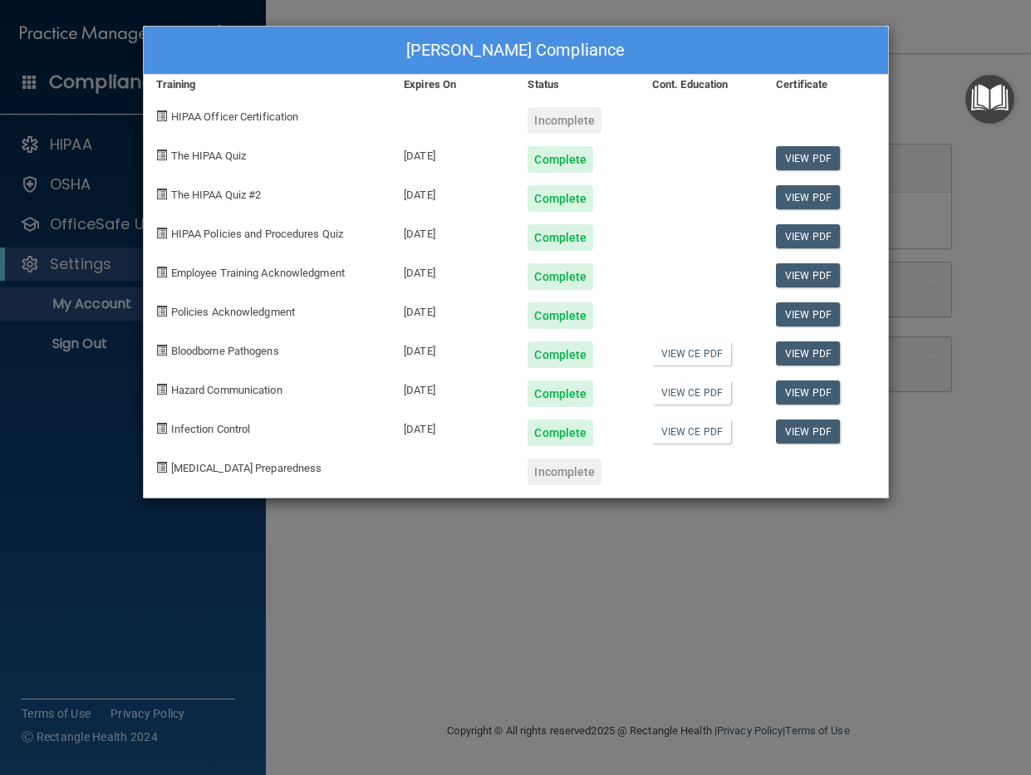
click at [930, 145] on div "Madison Ohanian's Compliance Training Expires On Status Cont. Education Certifi…" at bounding box center [515, 387] width 1031 height 775
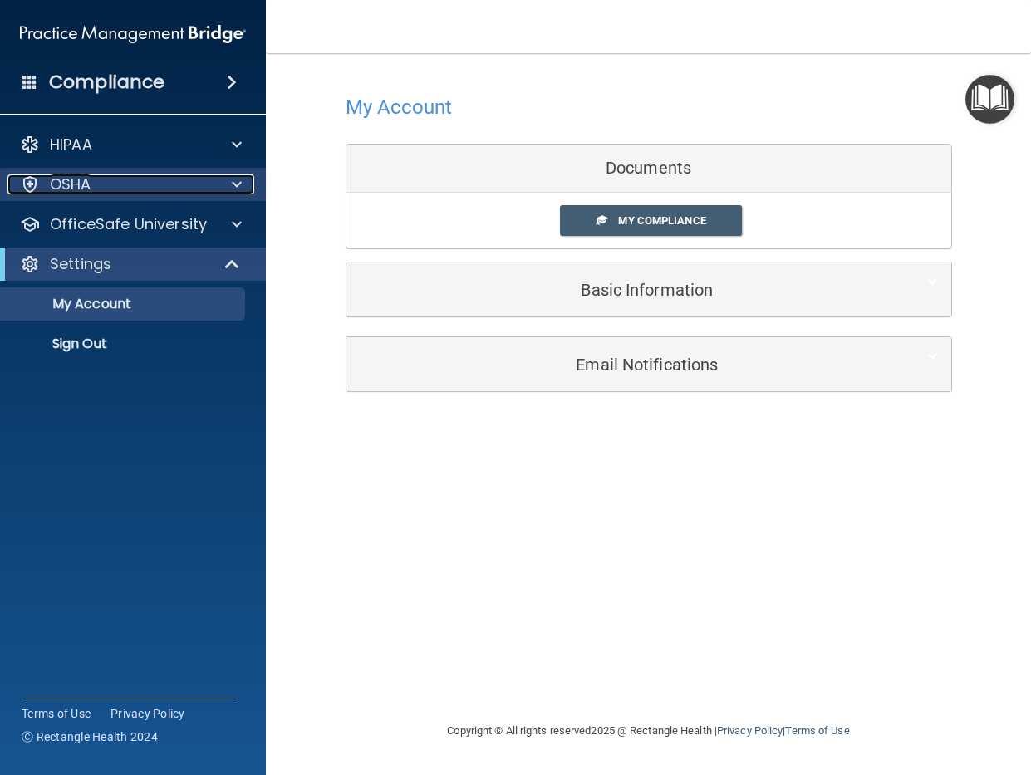
click at [151, 181] on div "OSHA" at bounding box center [110, 184] width 206 height 20
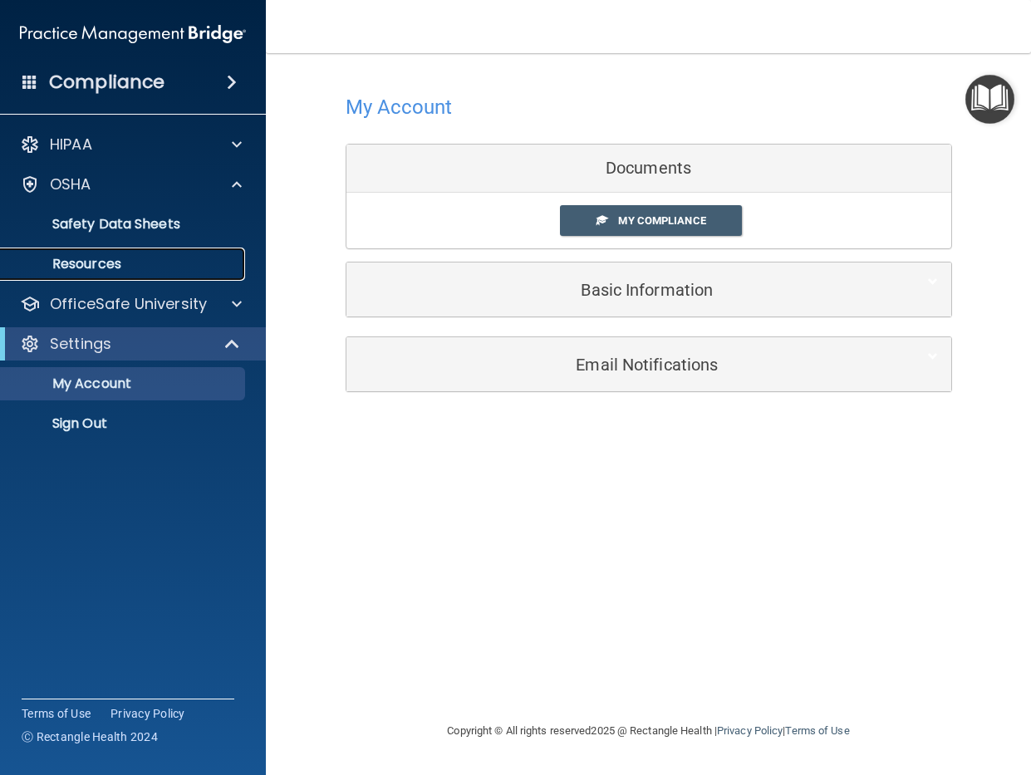
click at [146, 252] on link "Resources" at bounding box center [114, 264] width 262 height 33
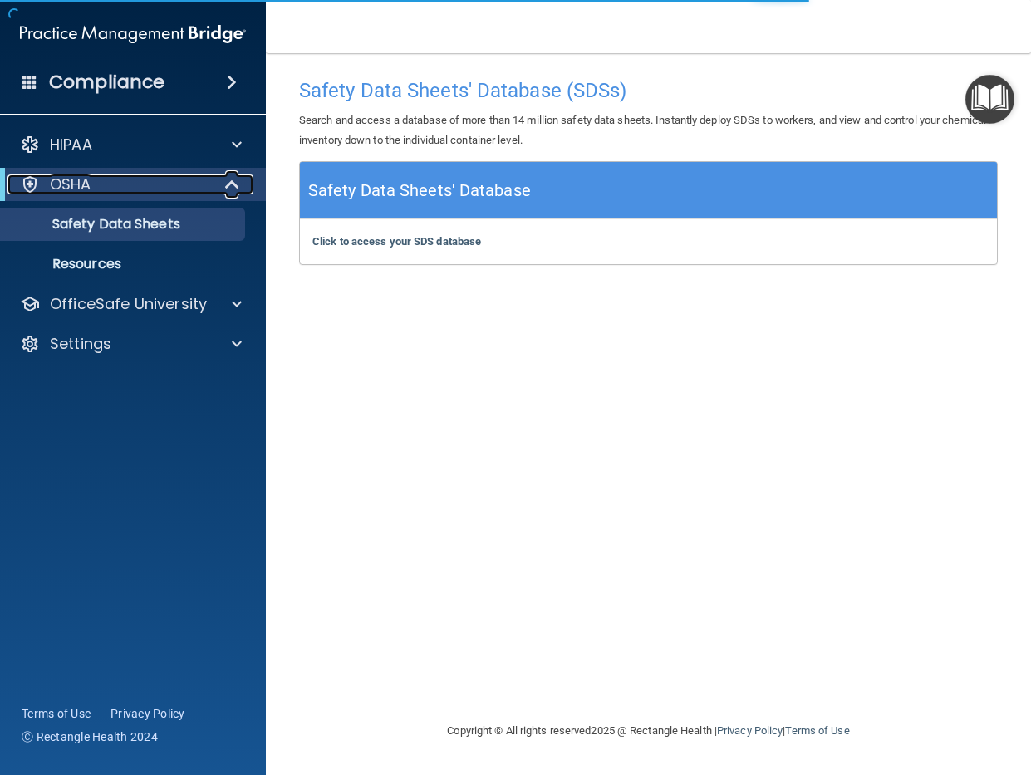
click at [175, 179] on div "OSHA" at bounding box center [109, 184] width 205 height 20
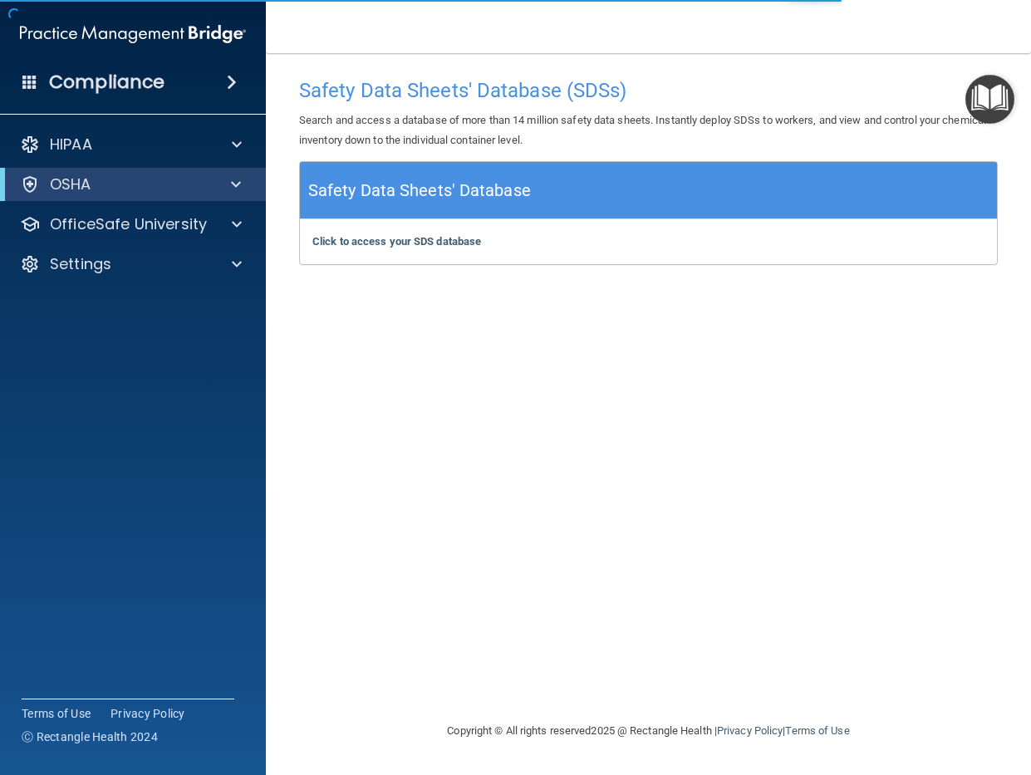
click at [1000, 110] on img "Open Resource Center" at bounding box center [989, 99] width 49 height 49
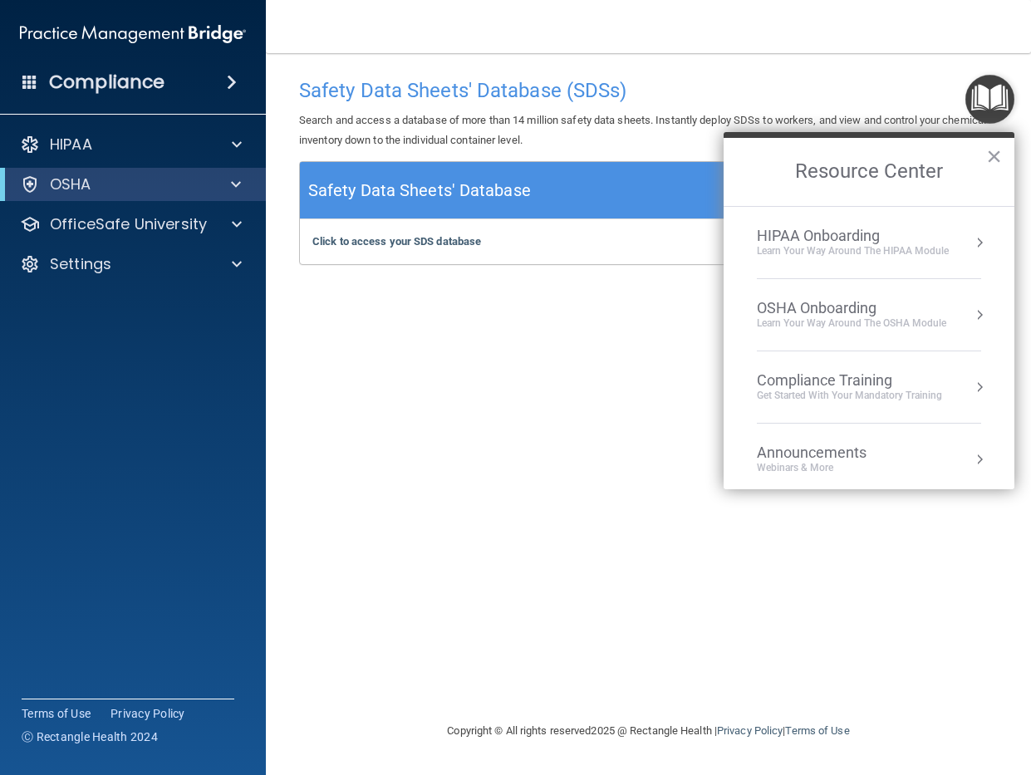
click at [845, 305] on div "OSHA Onboarding" at bounding box center [851, 308] width 189 height 18
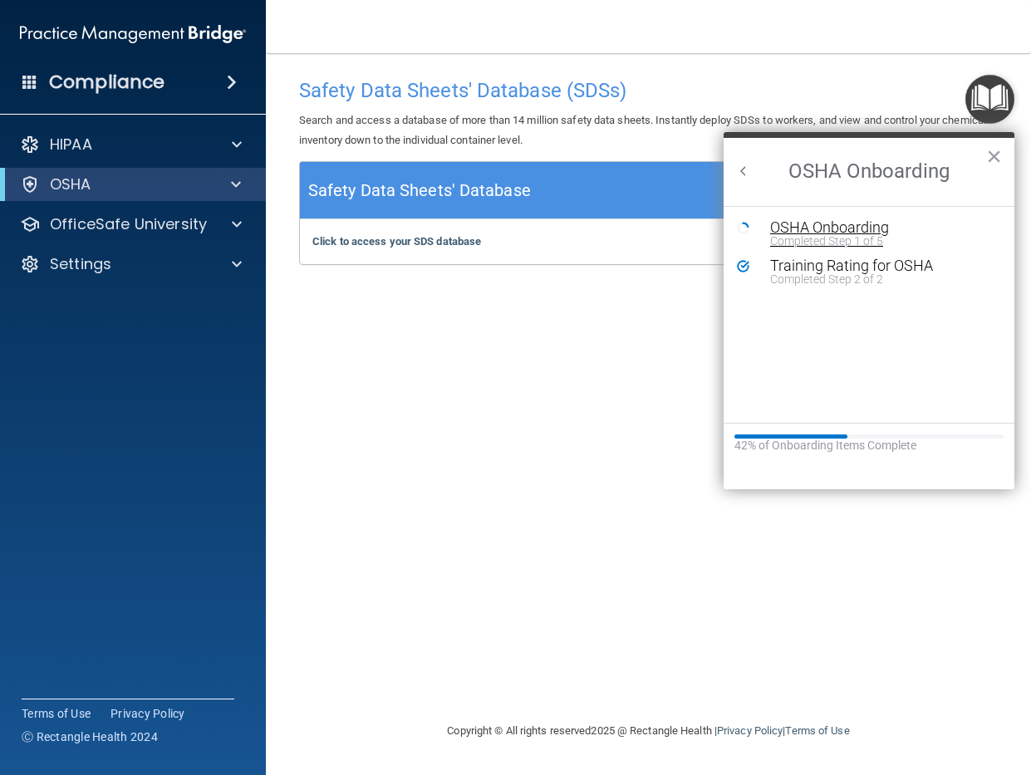
click at [859, 231] on div "OSHA Onboarding" at bounding box center [881, 227] width 223 height 15
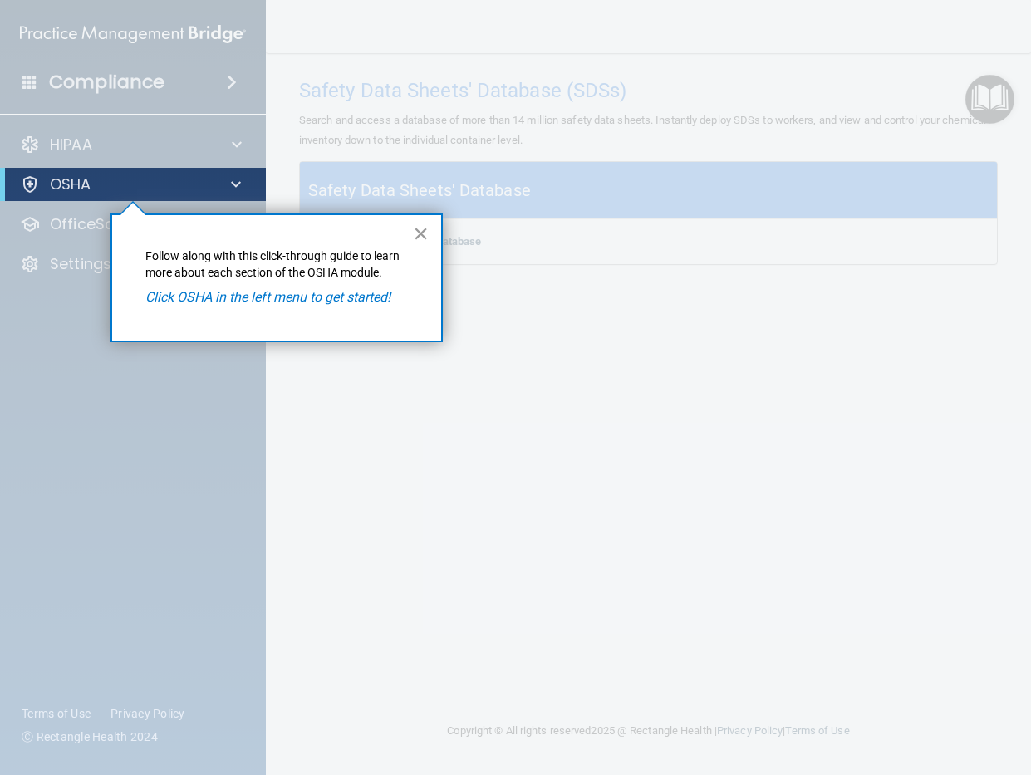
click at [425, 235] on button "×" at bounding box center [421, 233] width 16 height 27
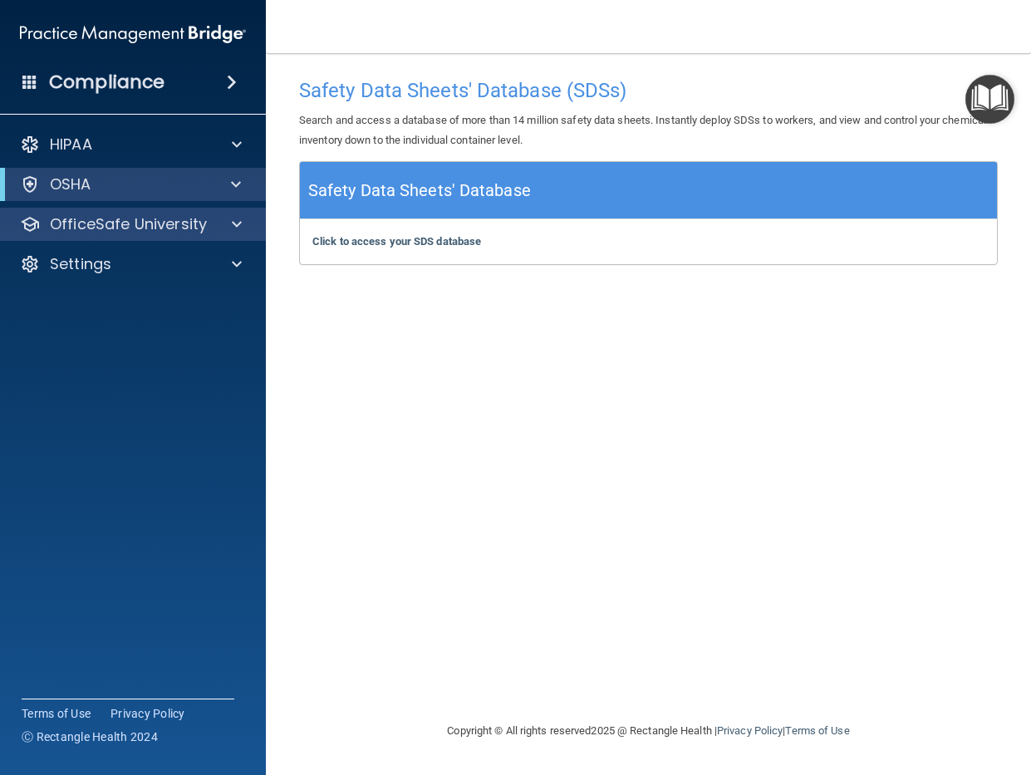
click at [138, 234] on div "OfficeSafe University" at bounding box center [133, 224] width 267 height 33
click at [233, 228] on span at bounding box center [237, 224] width 10 height 20
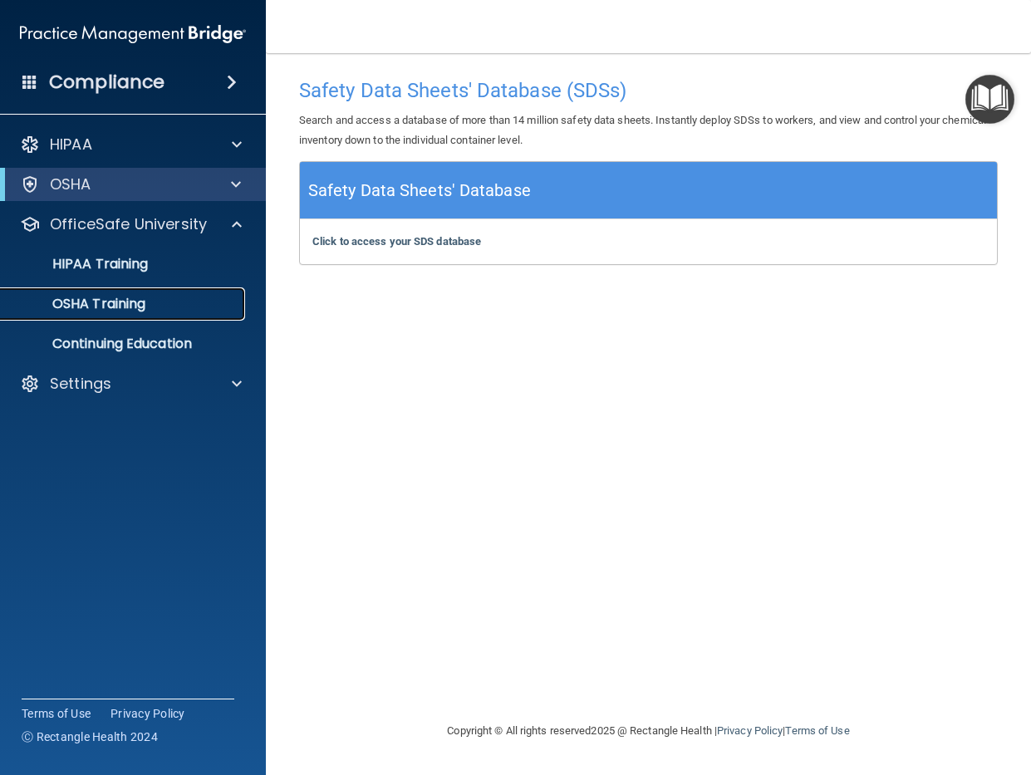
click at [140, 299] on p "OSHA Training" at bounding box center [78, 304] width 135 height 17
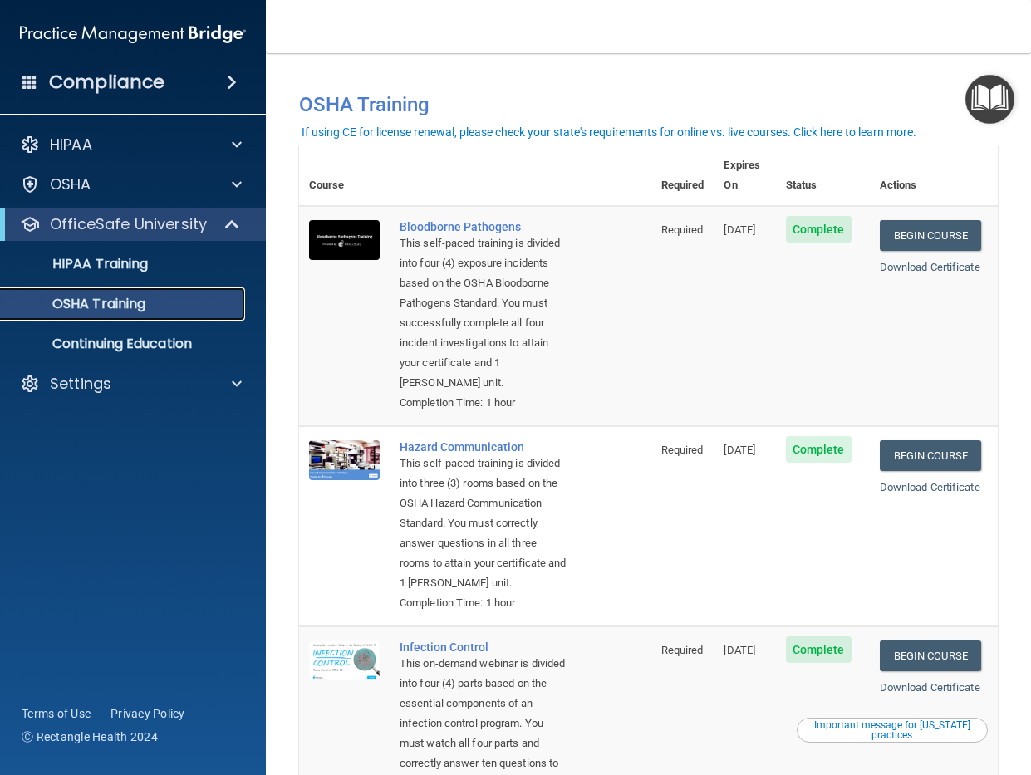
scroll to position [2, 0]
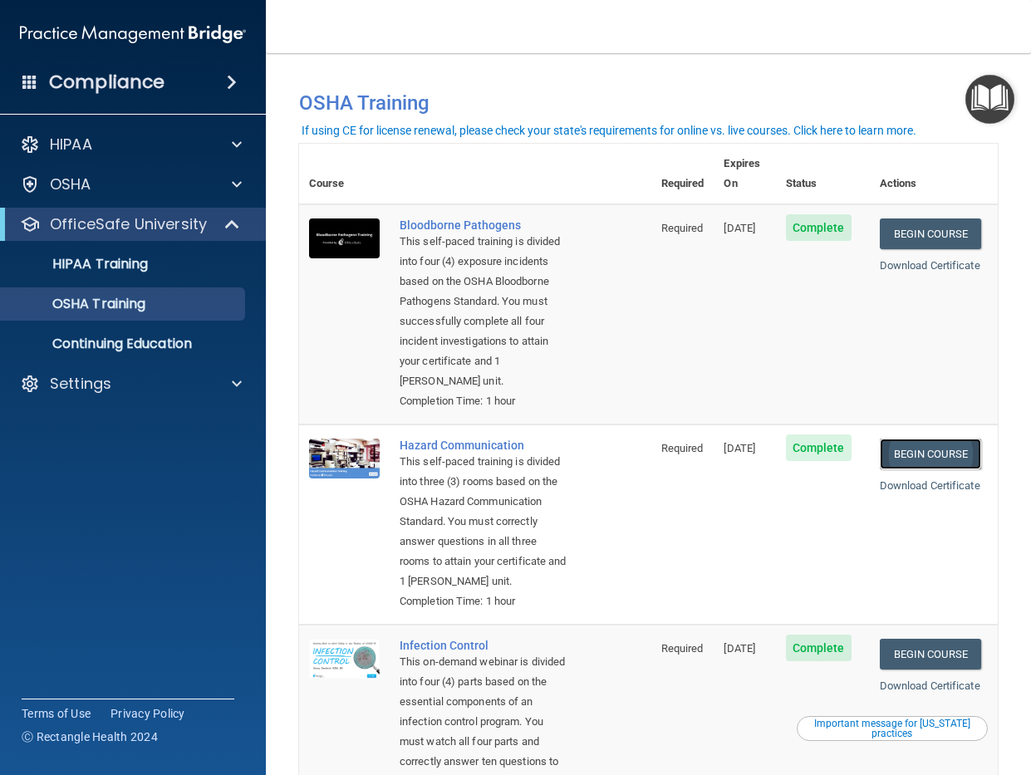
click at [948, 458] on link "Begin Course" at bounding box center [930, 454] width 101 height 31
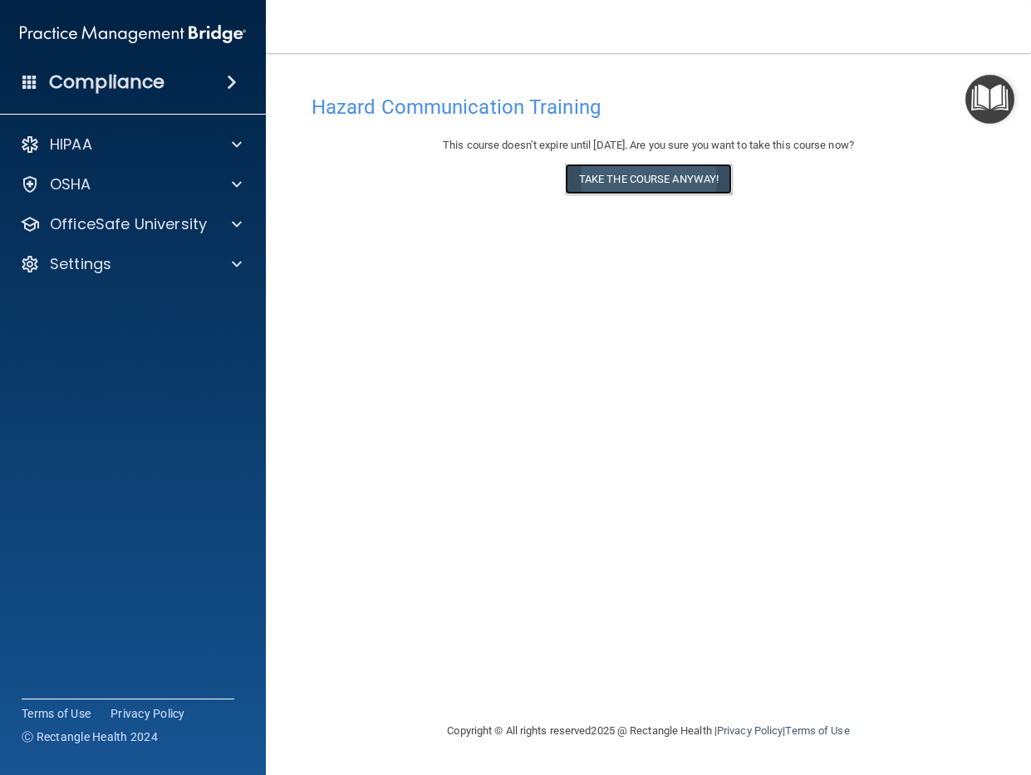
click at [603, 170] on button "Take the course anyway!" at bounding box center [648, 179] width 167 height 31
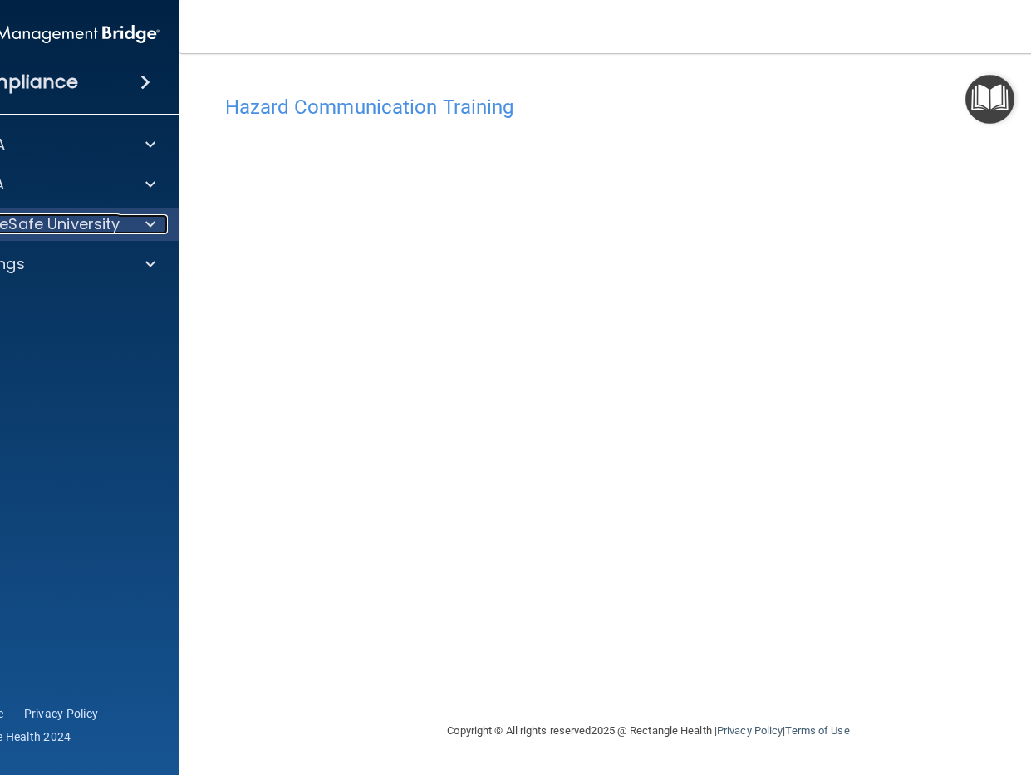
click at [156, 231] on div at bounding box center [147, 224] width 42 height 20
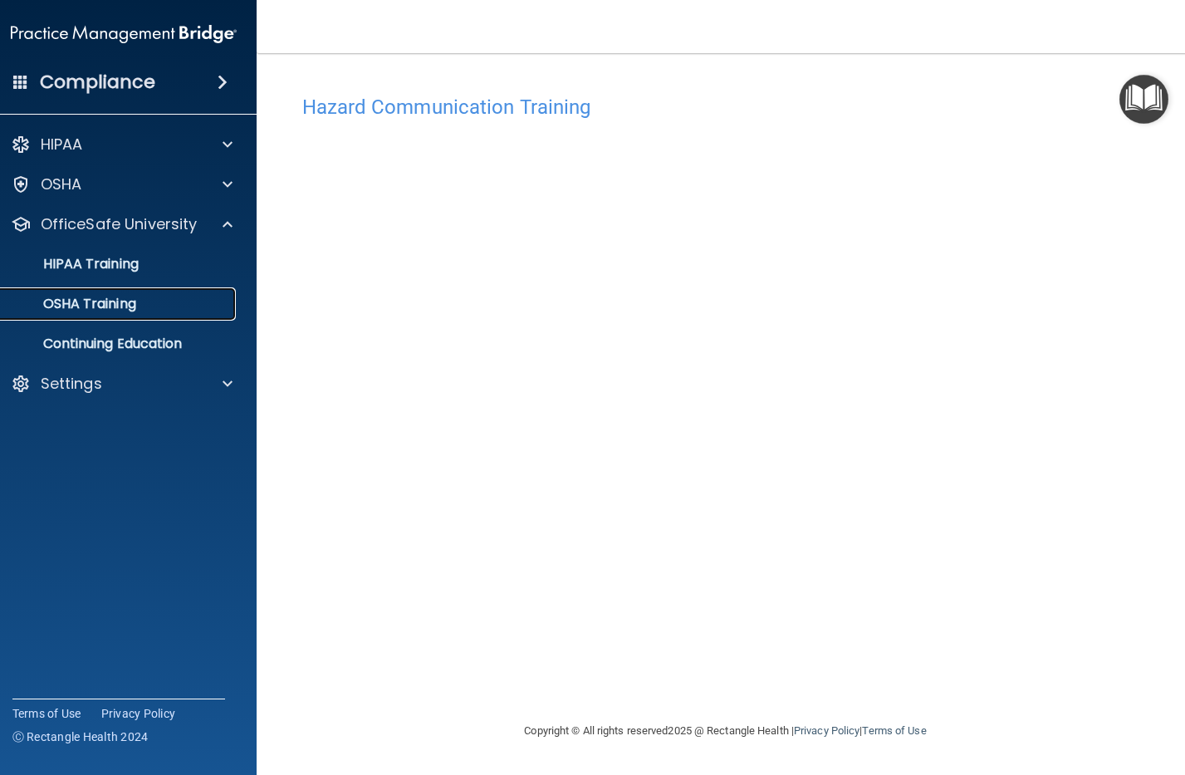
click at [136, 296] on p "OSHA Training" at bounding box center [69, 304] width 135 height 17
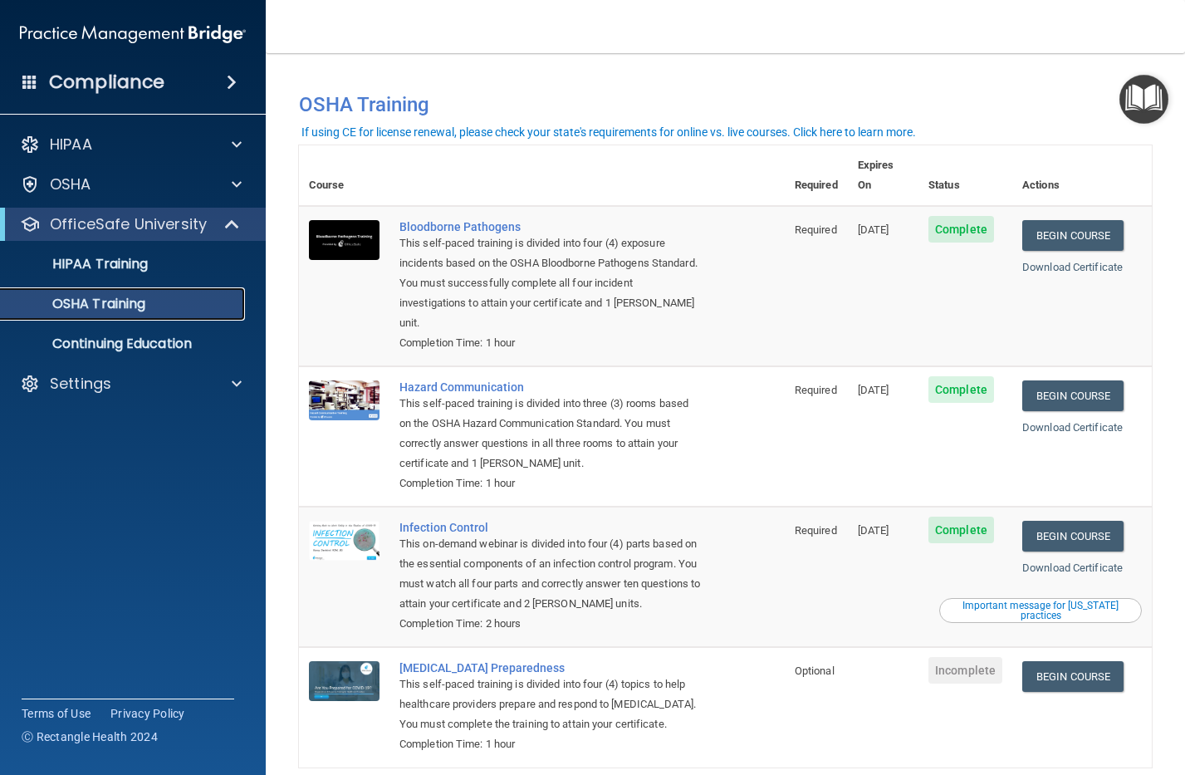
scroll to position [38, 0]
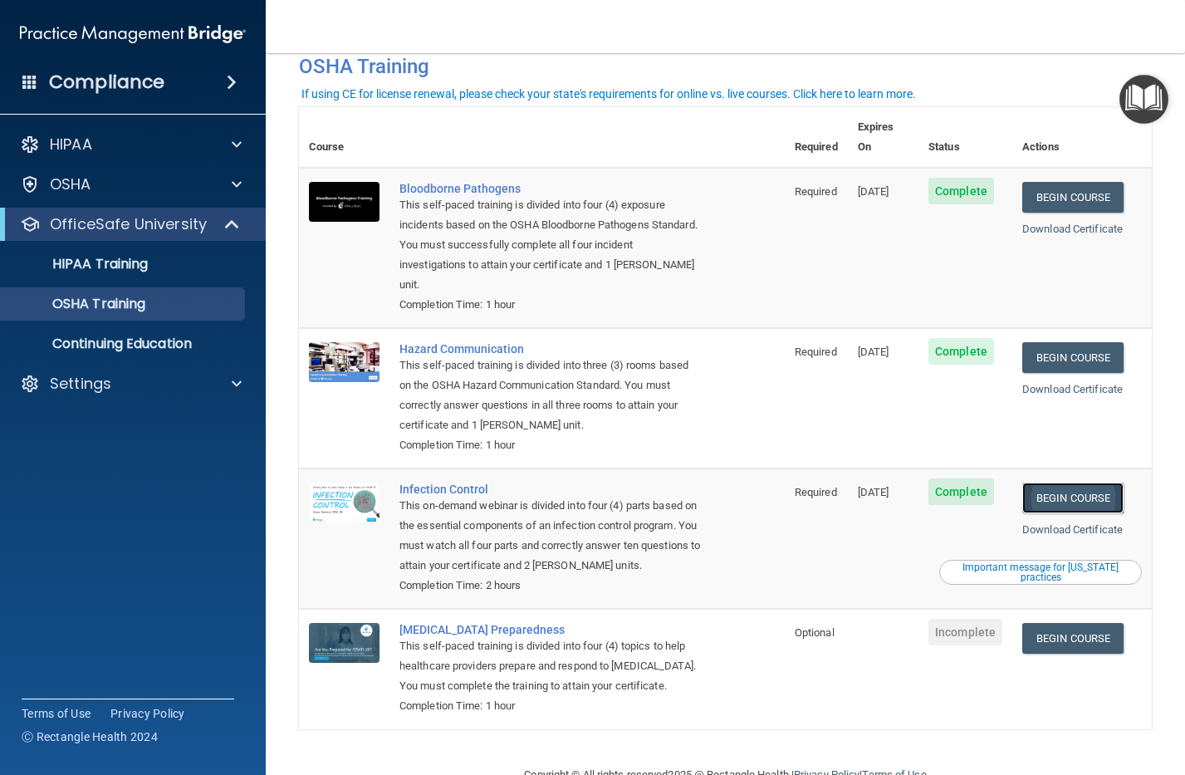
click at [1030, 483] on link "Begin Course" at bounding box center [1072, 498] width 101 height 31
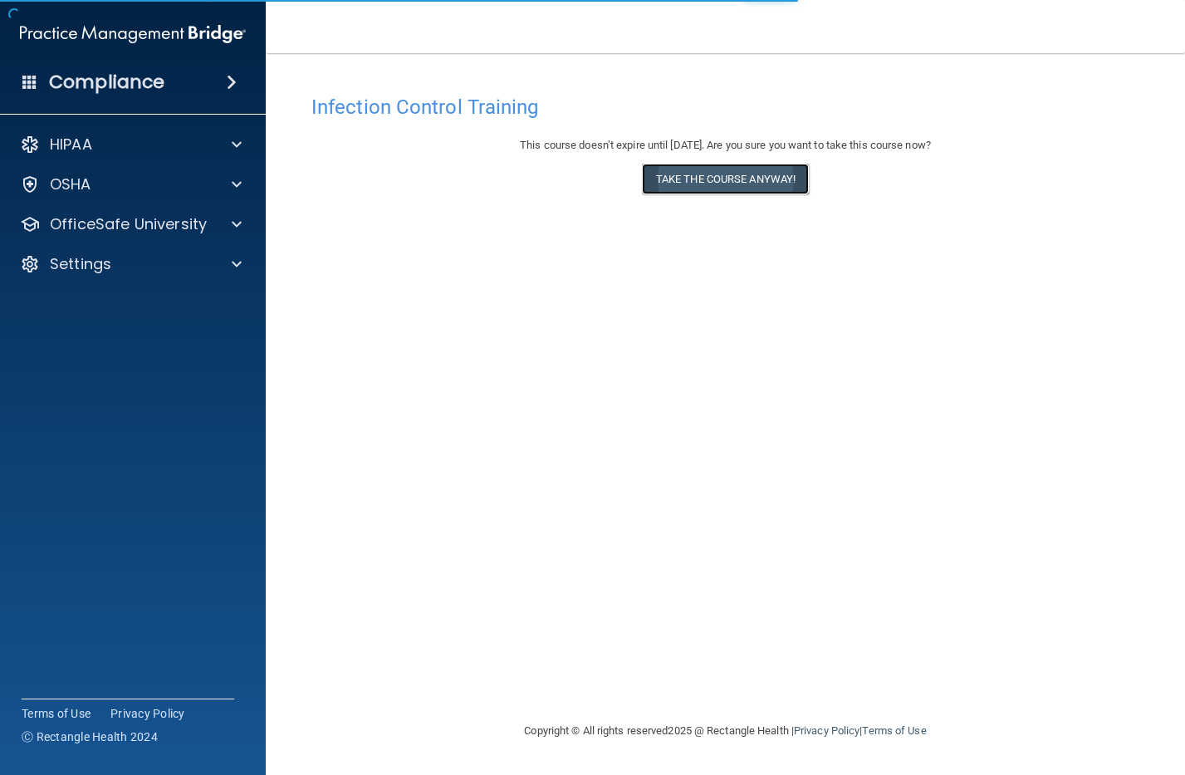
click at [768, 175] on button "Take the course anyway!" at bounding box center [725, 179] width 167 height 31
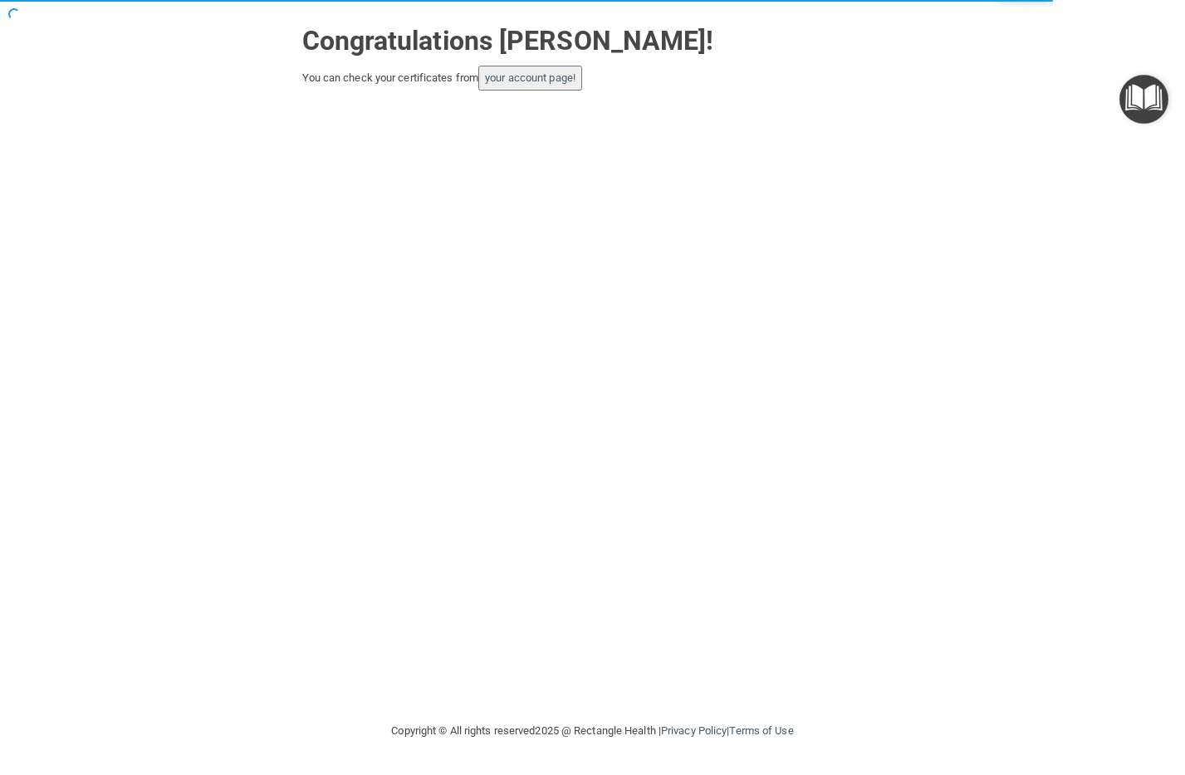
click at [525, 85] on button "your account page!" at bounding box center [530, 78] width 104 height 25
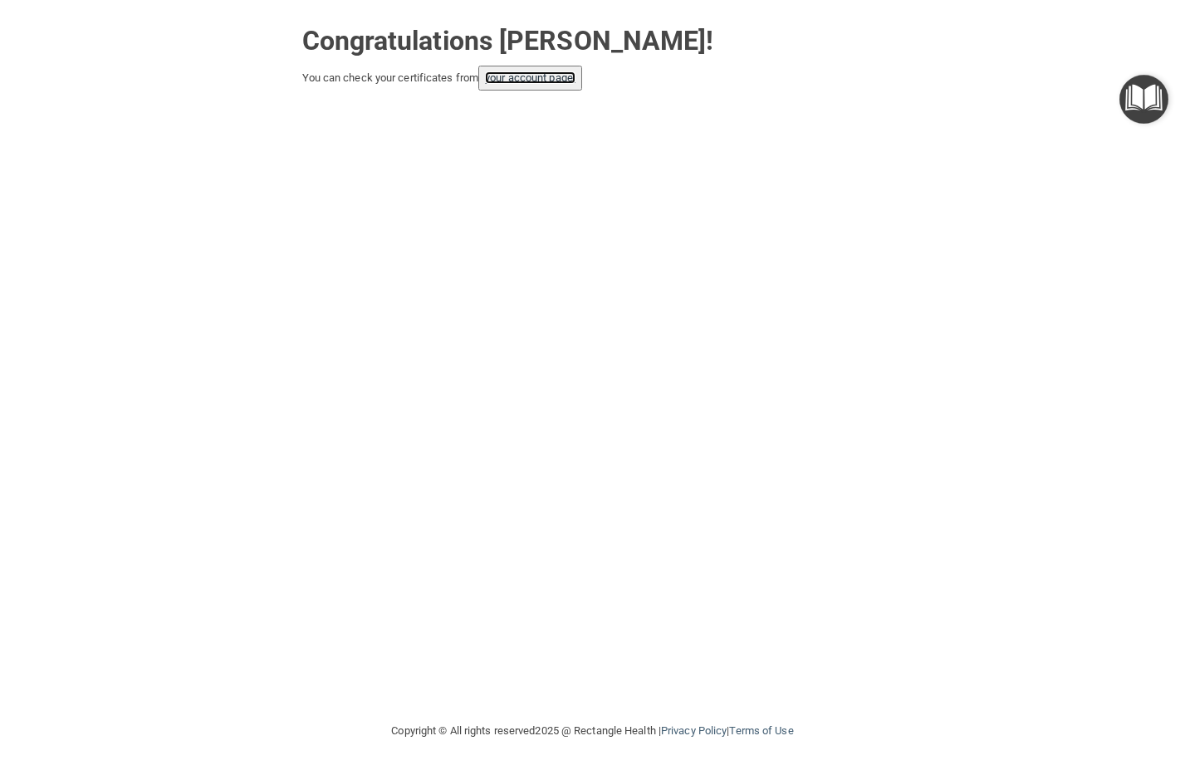
click at [516, 82] on link "your account page!" at bounding box center [530, 77] width 91 height 12
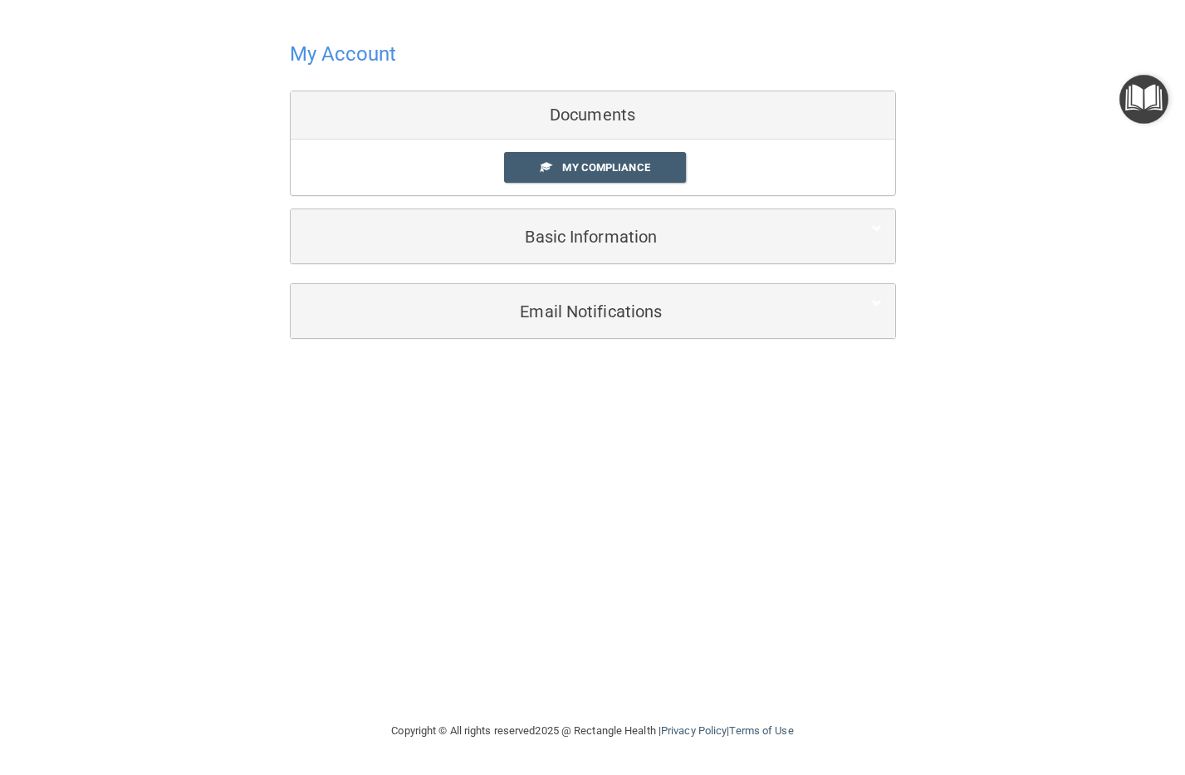
drag, startPoint x: 1106, startPoint y: 107, endPoint x: 1130, endPoint y: 107, distance: 24.9
click at [1111, 107] on div "My Account Documents My Compliance My Compliance My BAA Basic Information Full …" at bounding box center [592, 187] width 1119 height 341
click at [1135, 105] on img "Open Resource Center" at bounding box center [1144, 99] width 49 height 49
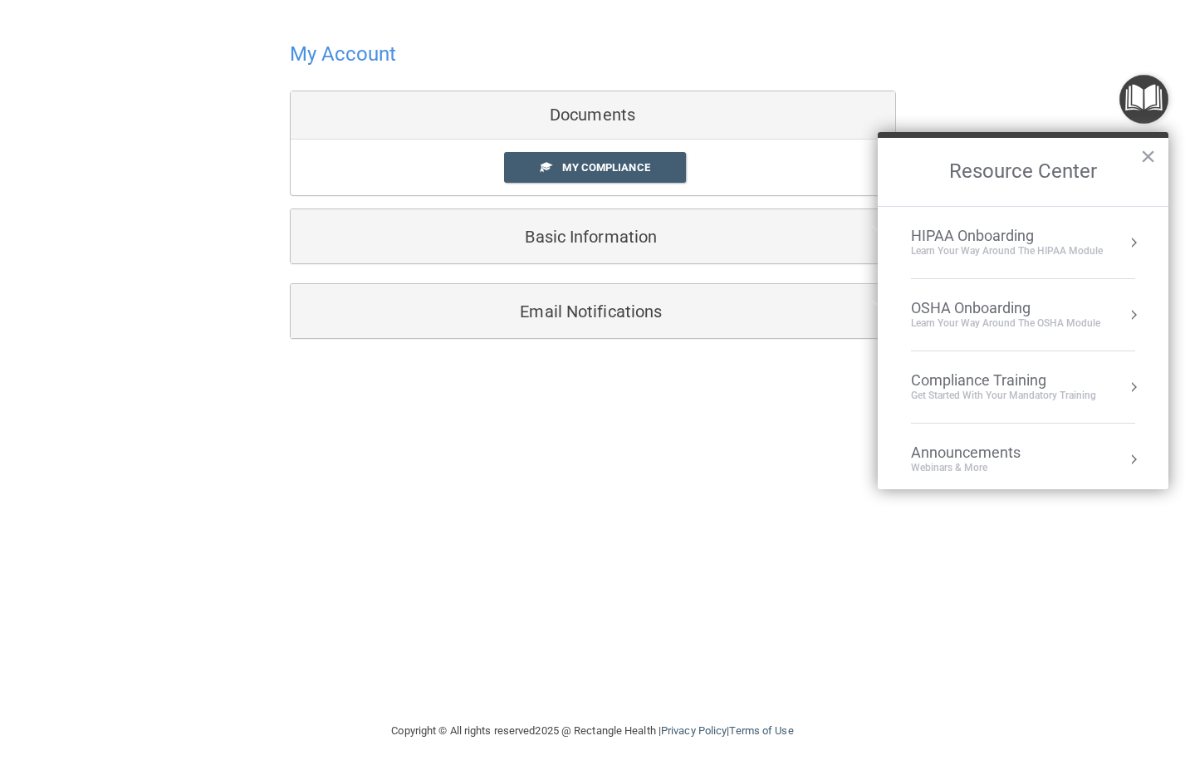
click at [983, 308] on div "OSHA Onboarding" at bounding box center [1005, 308] width 189 height 18
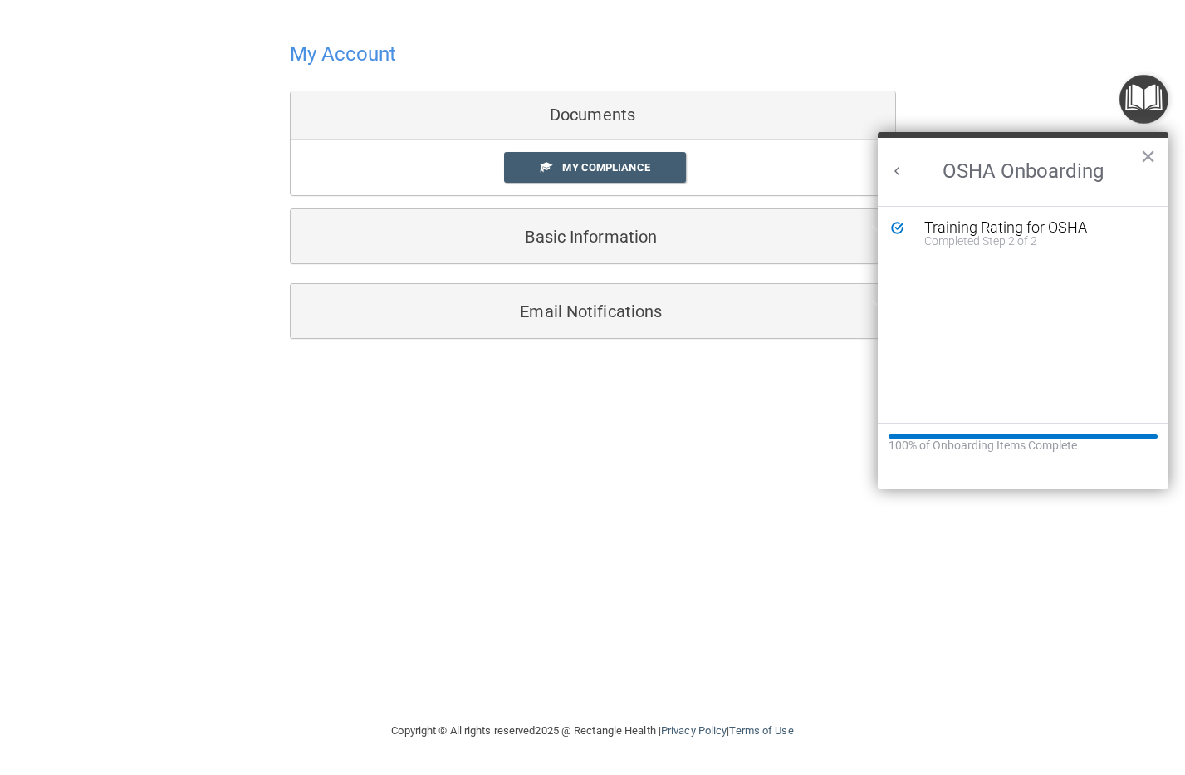
click at [1134, 160] on h2 "OSHA Onboarding" at bounding box center [1023, 172] width 291 height 68
click at [1148, 159] on button "×" at bounding box center [1148, 156] width 16 height 27
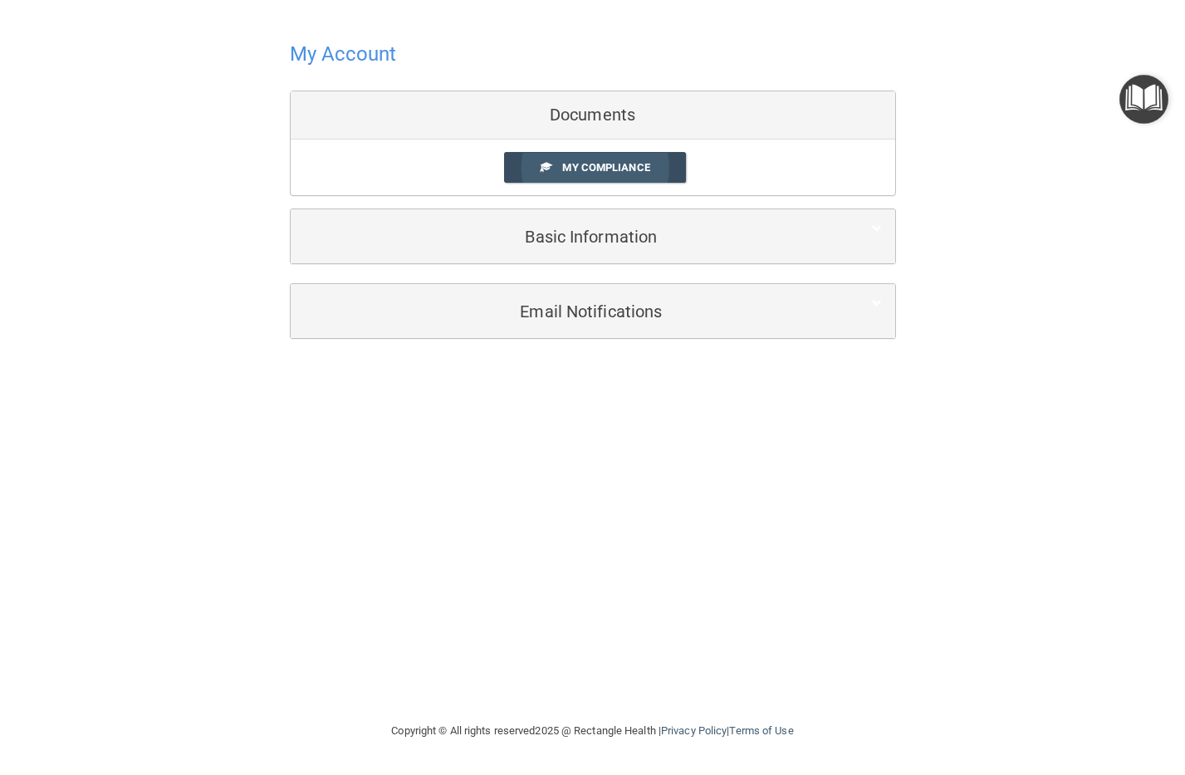
click at [611, 174] on link "My Compliance" at bounding box center [595, 167] width 182 height 31
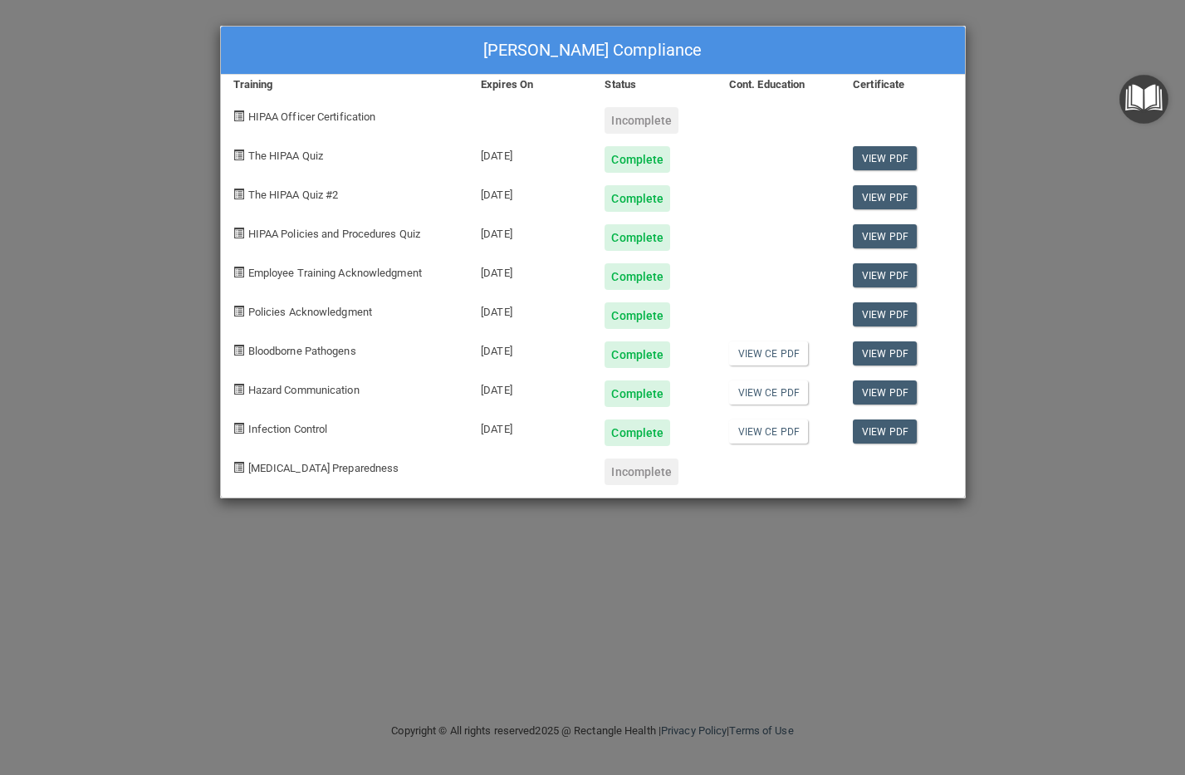
click at [527, 541] on div "Madison Ohanian's Compliance Training Expires On Status Cont. Education Certifi…" at bounding box center [592, 387] width 1185 height 775
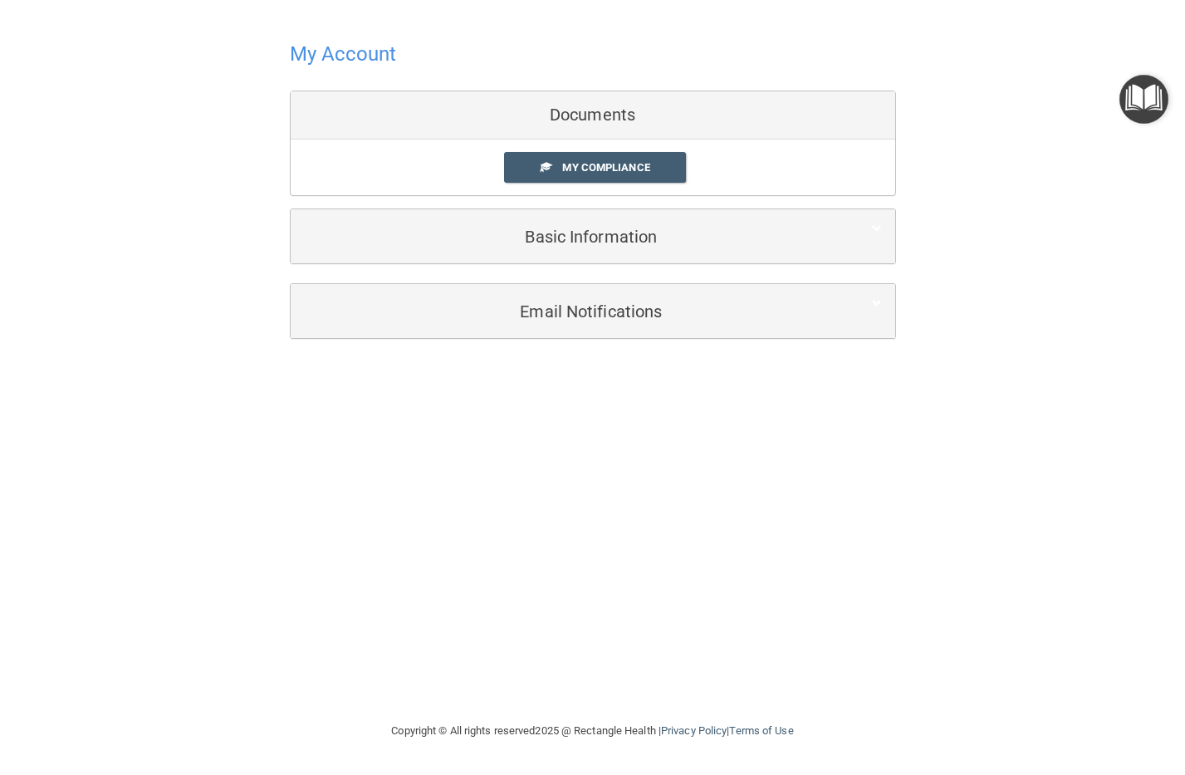
click at [1134, 91] on img "Open Resource Center" at bounding box center [1144, 99] width 49 height 49
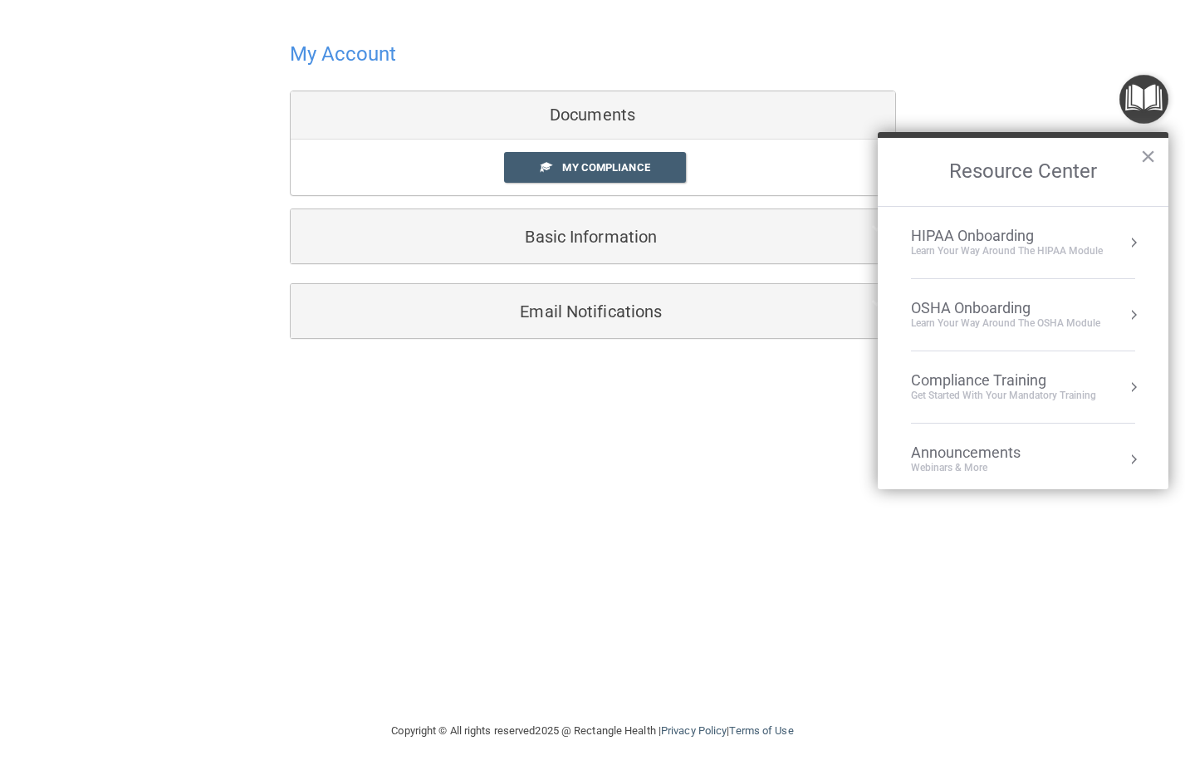
click at [1008, 125] on div "My Account Documents My Compliance My Compliance My BAA Basic Information Full …" at bounding box center [592, 187] width 1119 height 341
click at [1140, 158] on button "×" at bounding box center [1148, 156] width 16 height 27
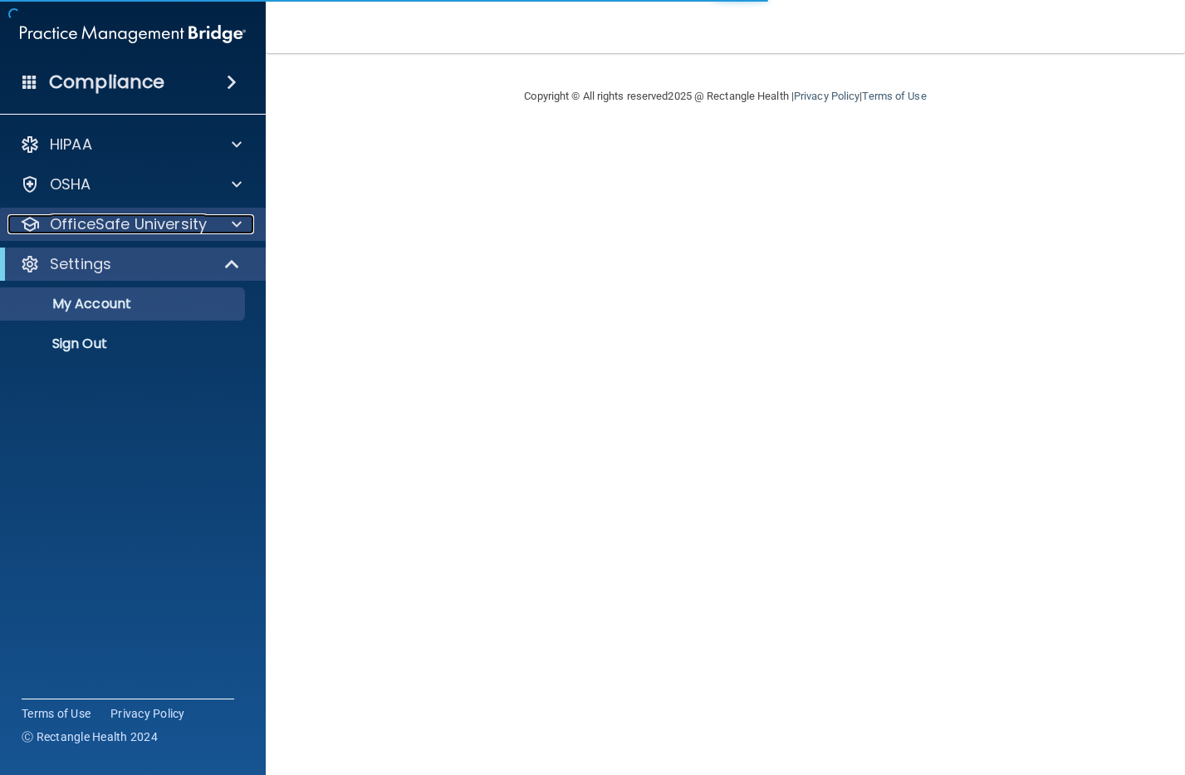
click at [134, 218] on p "OfficeSafe University" at bounding box center [128, 224] width 157 height 20
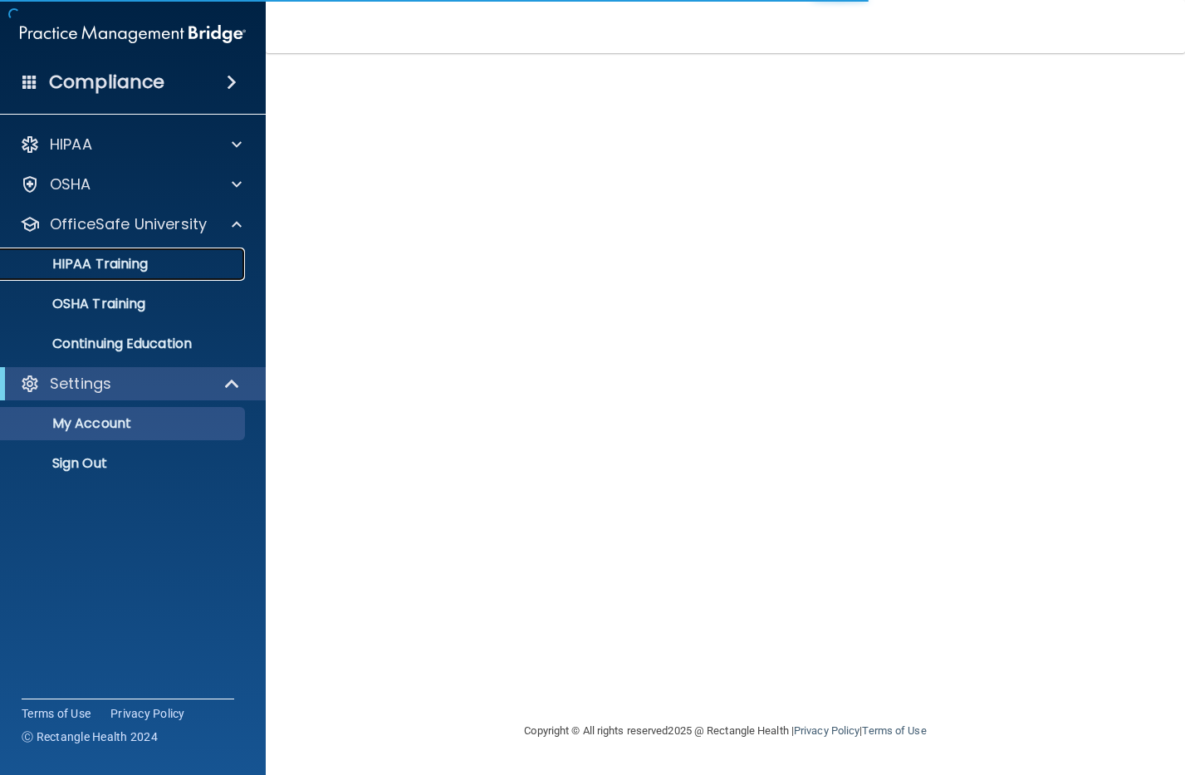
click at [172, 275] on link "HIPAA Training" at bounding box center [114, 264] width 262 height 33
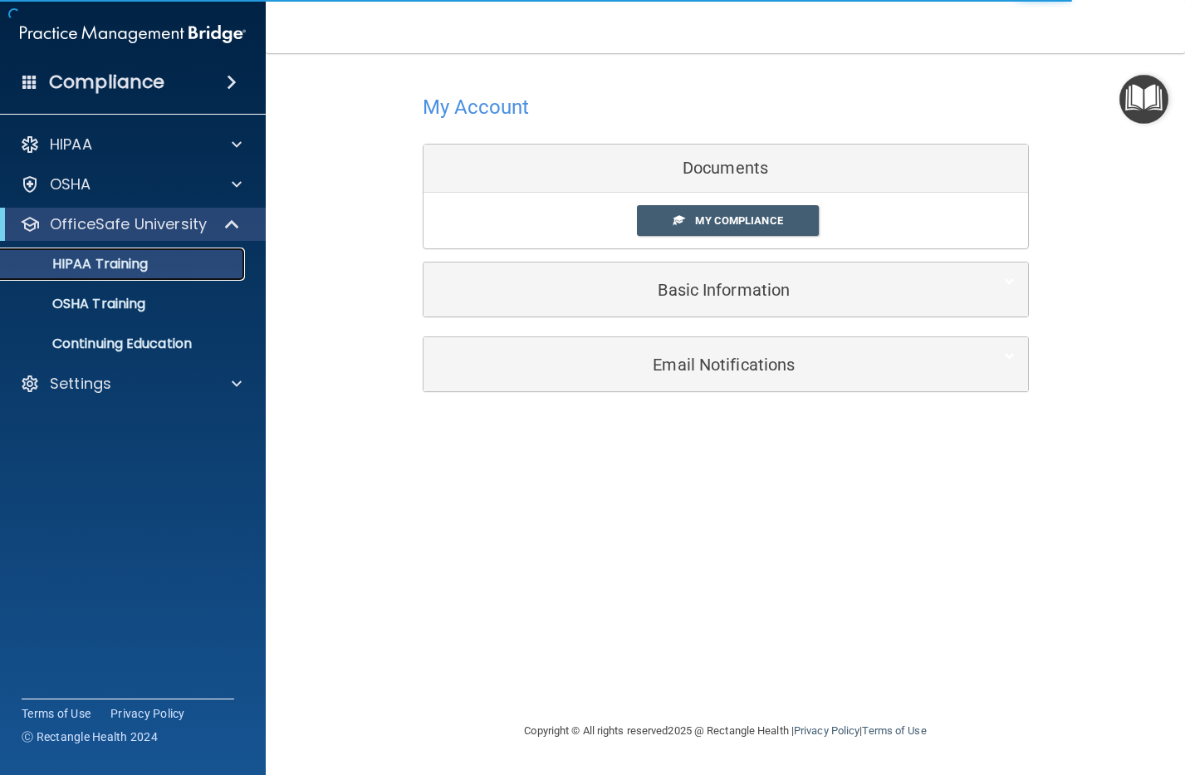
click at [174, 271] on link "HIPAA Training" at bounding box center [114, 264] width 262 height 33
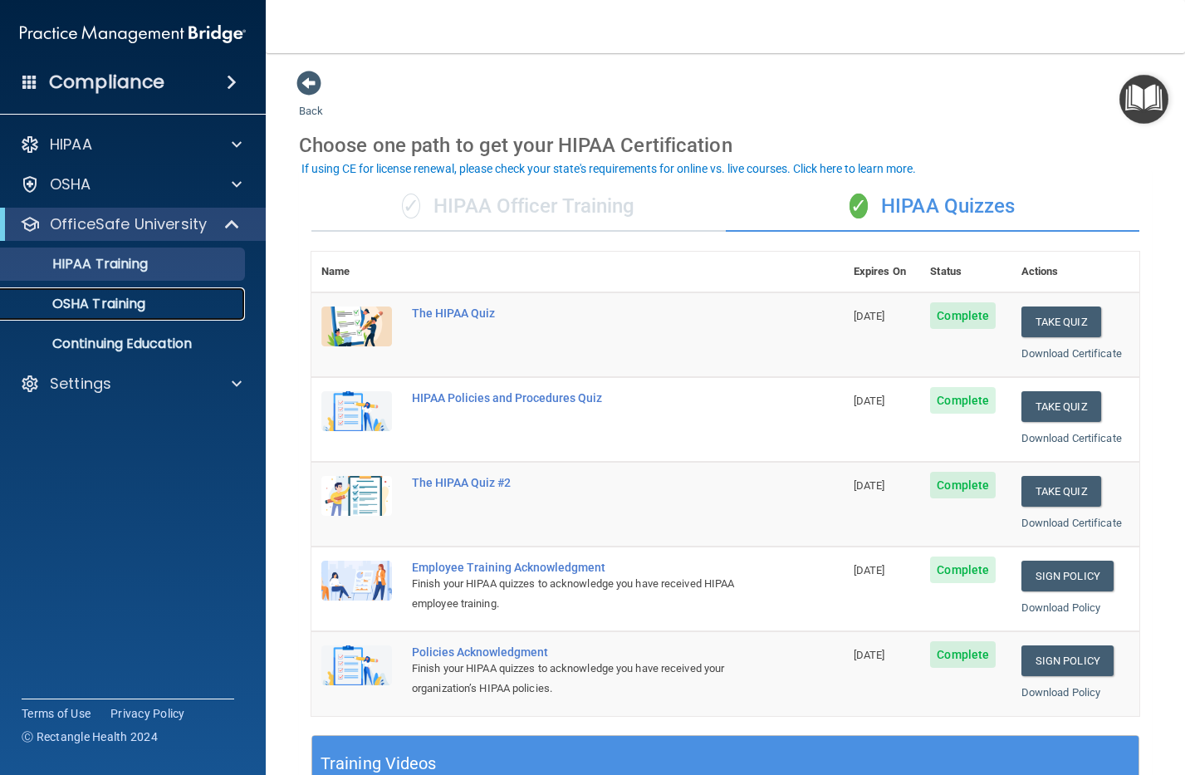
click at [86, 306] on p "OSHA Training" at bounding box center [78, 304] width 135 height 17
